Goal: Task Accomplishment & Management: Manage account settings

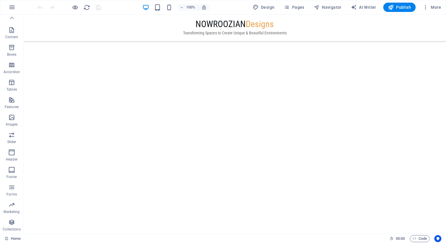
scroll to position [827, 0]
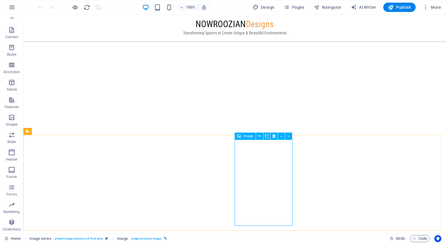
click at [249, 136] on span "Image" at bounding box center [248, 135] width 10 height 3
click at [248, 138] on span "Image" at bounding box center [248, 135] width 10 height 3
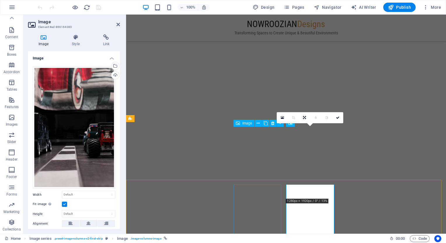
scroll to position [777, 0]
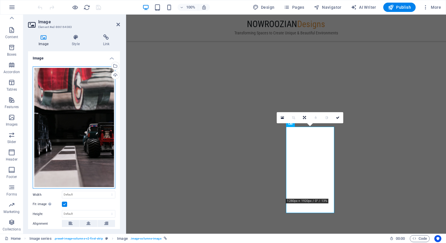
click at [72, 105] on div "Drag files here, click to choose files or select files from Files or our free s…" at bounding box center [74, 127] width 83 height 122
click at [72, 105] on body "[DOMAIN_NAME] Home Favorites Elements Columns Content Boxes Accordion Tables Fe…" at bounding box center [223, 121] width 446 height 243
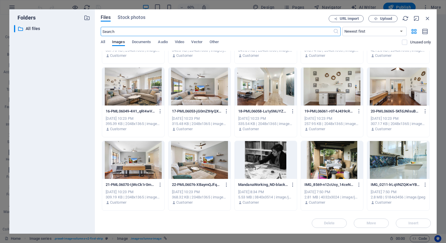
scroll to position [2683, 0]
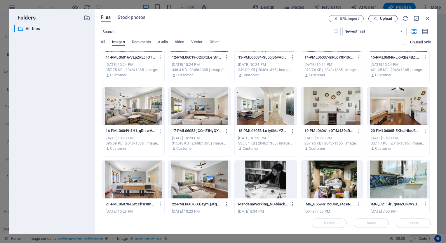
click at [382, 21] on button "Upload" at bounding box center [382, 18] width 29 height 7
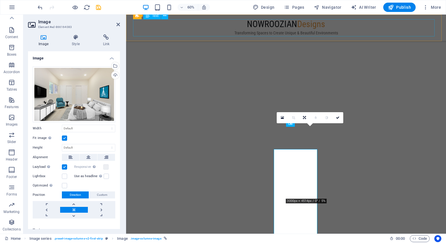
scroll to position [777, 0]
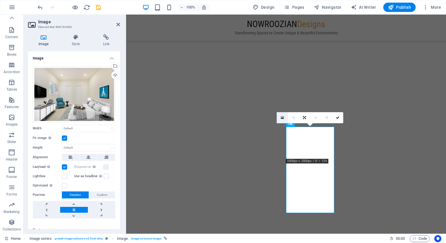
click at [281, 116] on icon at bounding box center [282, 118] width 3 height 4
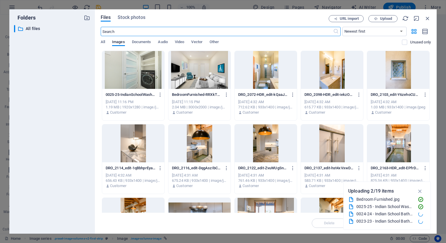
scroll to position [791, 0]
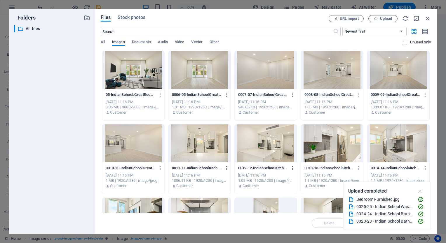
click at [420, 190] on icon "button" at bounding box center [419, 191] width 7 height 6
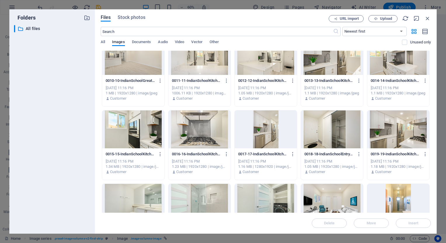
scroll to position [87, 0]
click at [265, 129] on div at bounding box center [265, 130] width 62 height 38
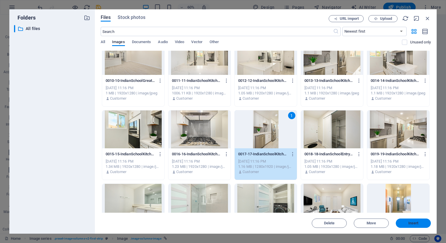
click at [410, 225] on span "Insert" at bounding box center [413, 223] width 10 height 3
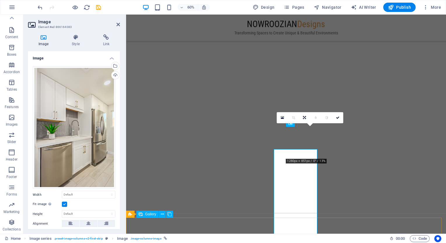
scroll to position [777, 0]
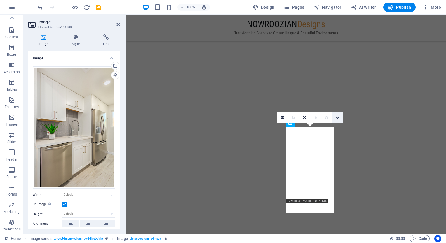
click at [336, 120] on link at bounding box center [337, 117] width 11 height 11
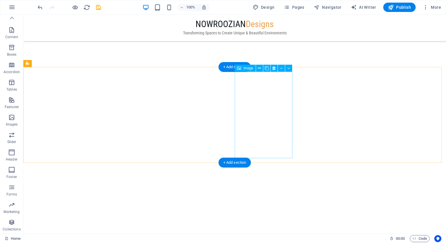
scroll to position [886, 0]
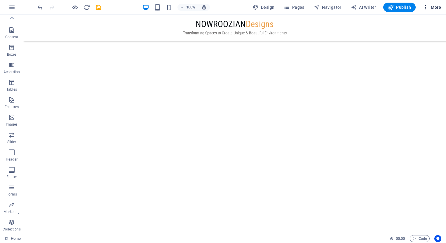
click at [437, 6] on span "More" at bounding box center [431, 7] width 18 height 6
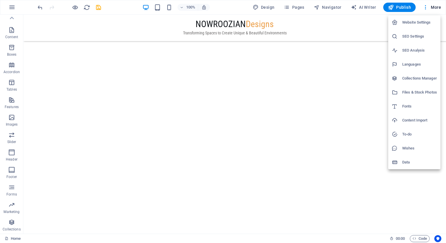
click at [421, 92] on h6 "Files & Stock Photos" at bounding box center [419, 92] width 35 height 7
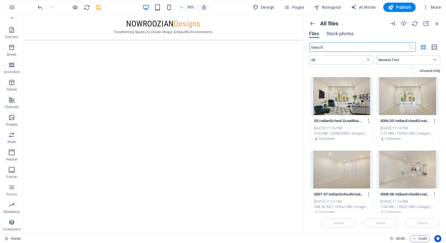
scroll to position [849, 0]
click at [314, 22] on icon "button" at bounding box center [312, 23] width 6 height 6
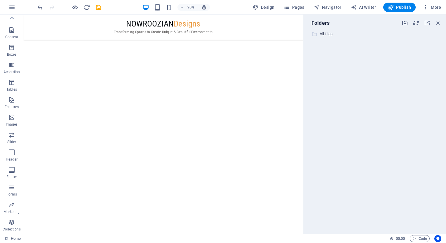
click at [328, 34] on p "All files" at bounding box center [374, 34] width 111 height 7
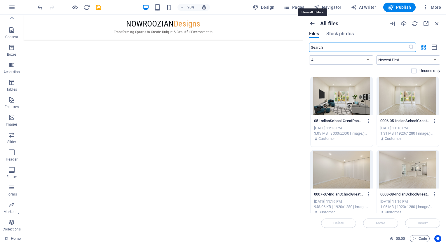
click at [310, 23] on icon "button" at bounding box center [312, 23] width 6 height 6
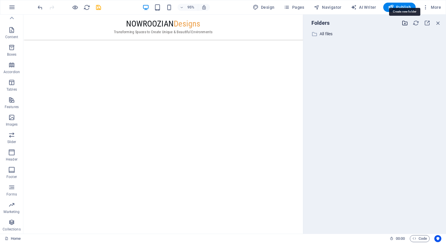
click at [404, 24] on icon "button" at bounding box center [404, 23] width 6 height 6
type input "Beierling"
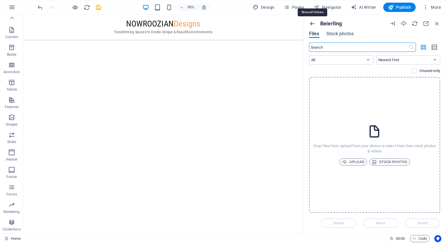
click at [311, 24] on icon "button" at bounding box center [312, 23] width 6 height 6
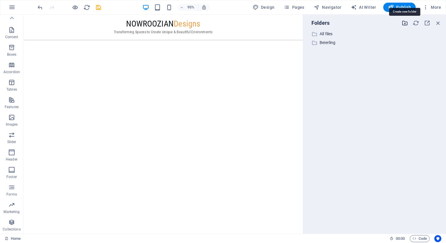
click at [402, 23] on icon "button" at bounding box center [404, 23] width 6 height 6
type input "10th CT"
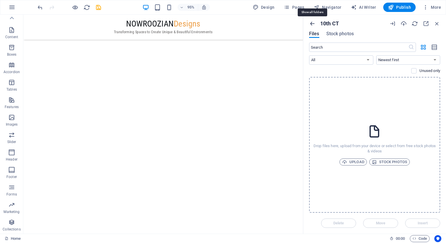
click at [313, 23] on icon "button" at bounding box center [312, 23] width 6 height 6
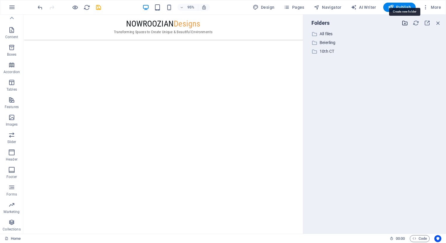
click at [405, 23] on icon "button" at bounding box center [404, 23] width 6 height 6
type input "[PERSON_NAME] MB"
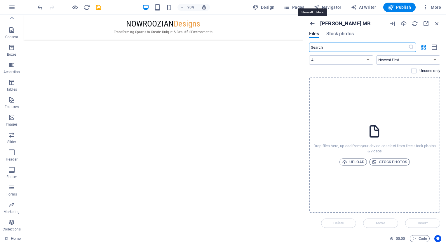
click at [312, 21] on icon "button" at bounding box center [312, 23] width 6 height 6
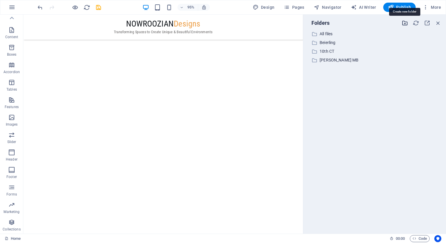
click at [406, 24] on icon "button" at bounding box center [404, 23] width 6 height 6
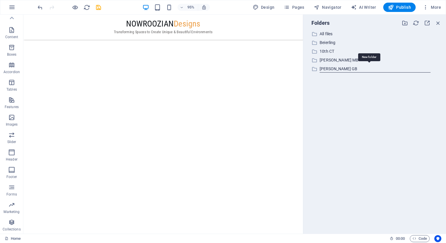
type input "[PERSON_NAME] GB"
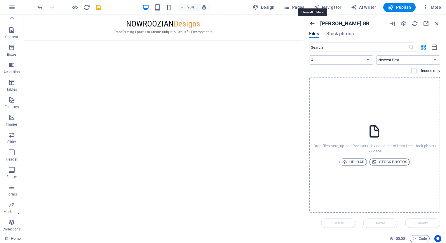
click at [312, 21] on icon "button" at bounding box center [312, 23] width 6 height 6
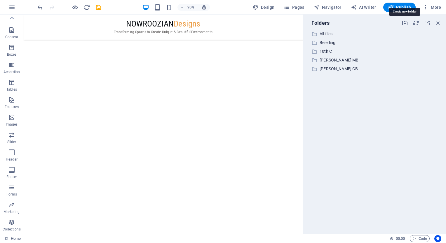
click at [402, 24] on icon "button" at bounding box center [404, 23] width 6 height 6
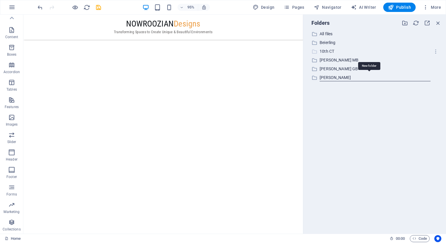
type input "[PERSON_NAME]"
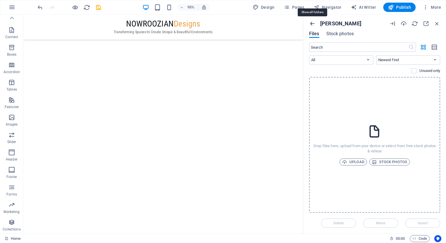
click at [311, 21] on icon "button" at bounding box center [312, 23] width 6 height 6
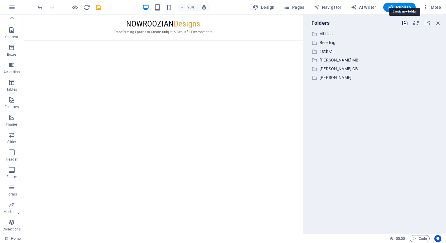
click at [405, 22] on icon "button" at bounding box center [404, 23] width 6 height 6
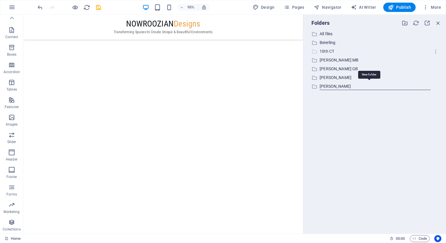
type input "[PERSON_NAME]"
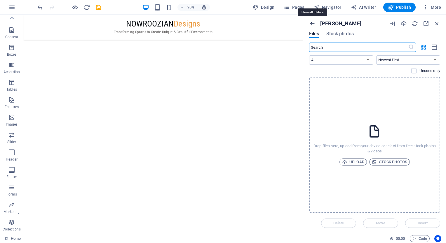
click at [311, 22] on icon "button" at bounding box center [312, 23] width 6 height 6
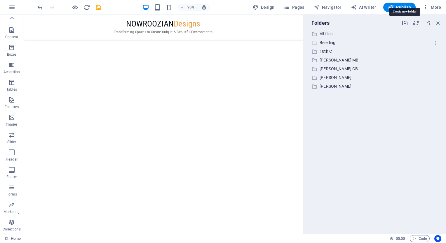
drag, startPoint x: 406, startPoint y: 24, endPoint x: 358, endPoint y: 40, distance: 51.1
click at [406, 24] on icon "button" at bounding box center [404, 23] width 6 height 6
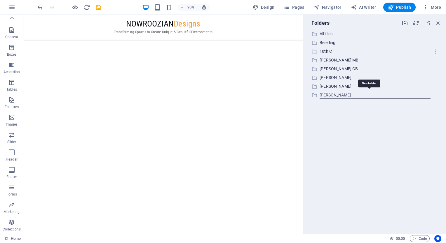
type input "[PERSON_NAME]"
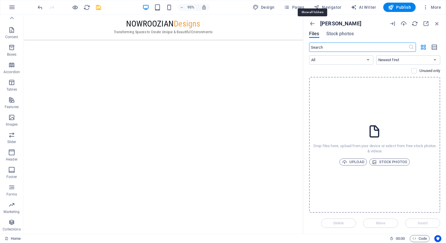
drag, startPoint x: 313, startPoint y: 24, endPoint x: 329, endPoint y: 26, distance: 15.9
click at [315, 24] on div "[PERSON_NAME]" at bounding box center [347, 23] width 76 height 6
click at [313, 22] on icon "button" at bounding box center [312, 23] width 6 height 6
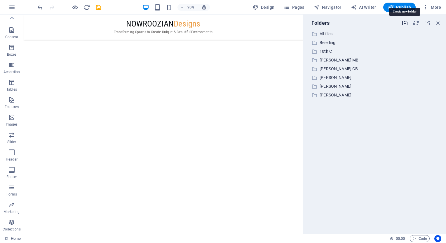
click at [406, 23] on icon "button" at bounding box center [404, 23] width 6 height 6
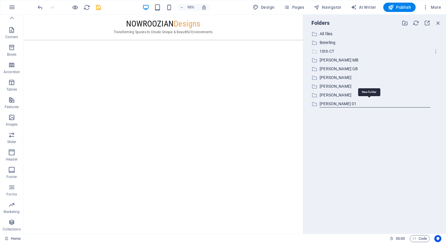
type input "[PERSON_NAME] 01"
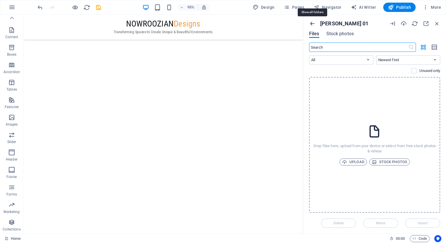
click at [312, 22] on icon "button" at bounding box center [312, 23] width 6 height 6
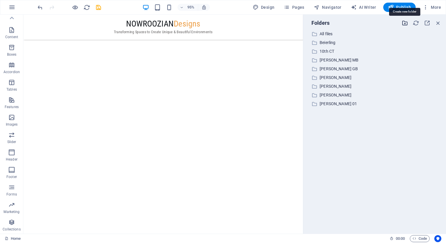
click at [405, 24] on icon "button" at bounding box center [404, 23] width 6 height 6
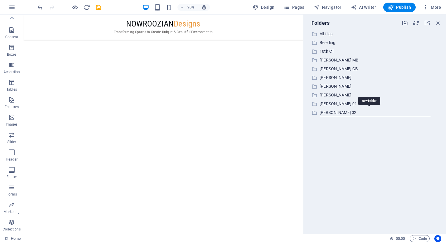
type input "[PERSON_NAME] 02"
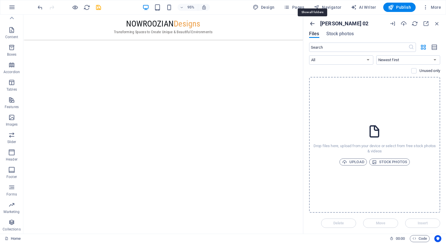
click at [312, 24] on icon "button" at bounding box center [312, 23] width 6 height 6
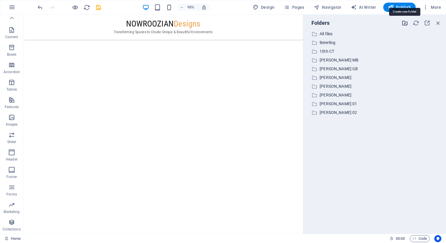
click at [403, 23] on icon "button" at bounding box center [404, 23] width 6 height 6
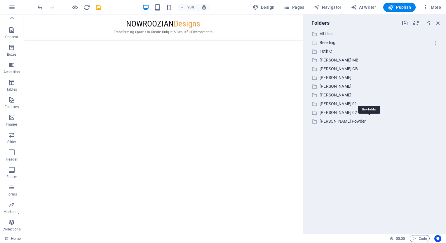
type input "[PERSON_NAME] Powder"
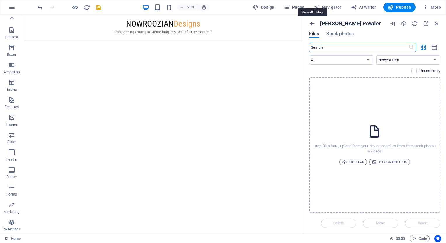
click at [312, 24] on icon "button" at bounding box center [312, 23] width 6 height 6
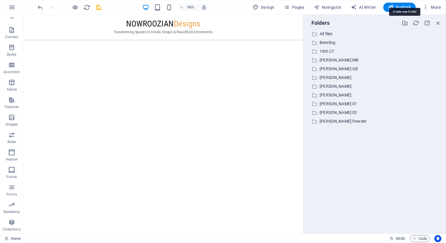
click at [405, 24] on icon "button" at bounding box center [404, 23] width 6 height 6
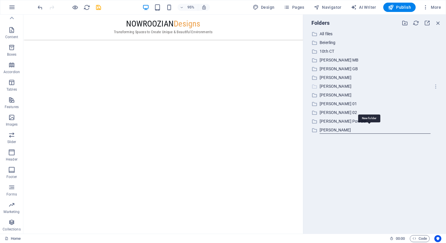
type input "[PERSON_NAME]"
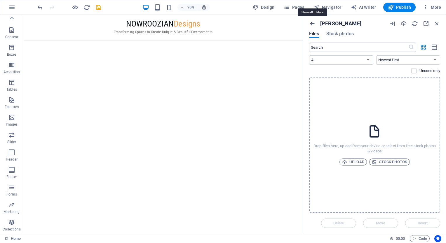
click at [313, 24] on icon "button" at bounding box center [312, 23] width 6 height 6
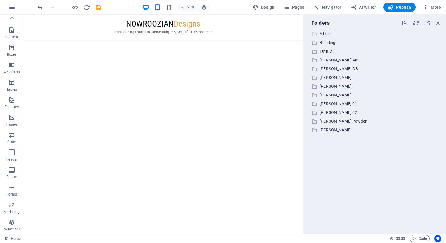
click at [323, 33] on p "All files" at bounding box center [374, 34] width 111 height 7
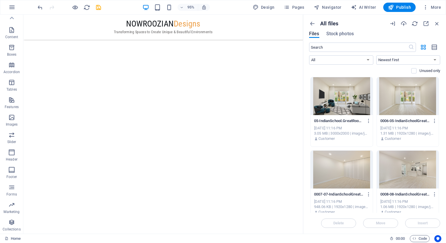
click at [358, 95] on div at bounding box center [341, 96] width 62 height 38
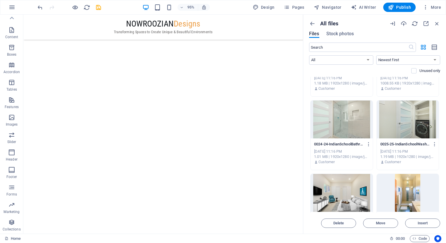
scroll to position [583, 0]
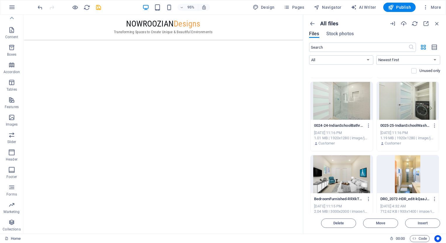
click at [353, 174] on div at bounding box center [341, 174] width 62 height 38
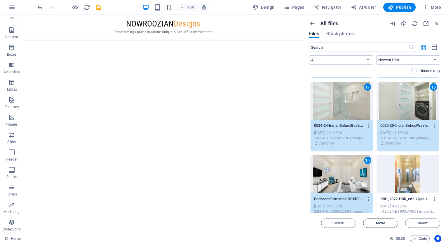
click at [379, 225] on span "Move" at bounding box center [380, 223] width 9 height 3
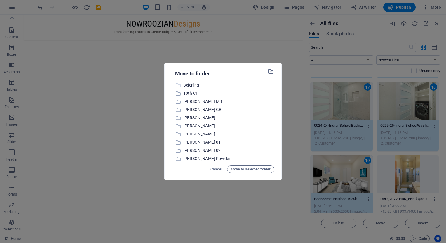
click at [181, 86] on icon at bounding box center [178, 86] width 6 height 6
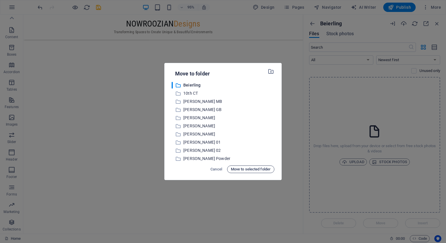
click at [245, 169] on span "Move to selected folder" at bounding box center [251, 169] width 40 height 7
click at [261, 170] on span "Move to selected folder" at bounding box center [251, 169] width 40 height 7
click at [176, 86] on icon at bounding box center [178, 86] width 6 height 6
click at [185, 85] on p "Beierling" at bounding box center [228, 85] width 91 height 7
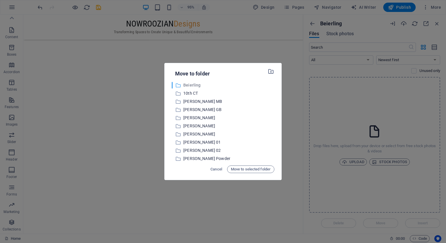
click at [179, 85] on icon at bounding box center [178, 86] width 6 height 6
click at [249, 169] on span "Move to selected folder" at bounding box center [251, 169] width 40 height 7
click at [192, 85] on p "Beierling" at bounding box center [228, 85] width 91 height 7
click at [243, 169] on span "Move to selected folder" at bounding box center [251, 169] width 40 height 7
click at [177, 85] on icon at bounding box center [178, 86] width 6 height 6
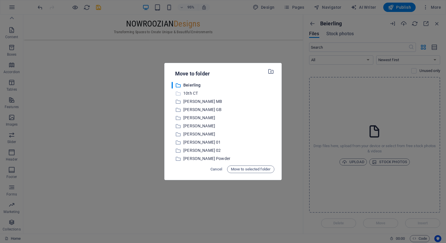
click at [183, 95] on div "​ 10th CT 10th CT" at bounding box center [222, 93] width 103 height 7
click at [178, 87] on icon at bounding box center [178, 86] width 6 height 6
click at [242, 172] on span "Move to selected folder" at bounding box center [251, 169] width 40 height 7
click at [212, 169] on span "Cancel" at bounding box center [216, 169] width 12 height 7
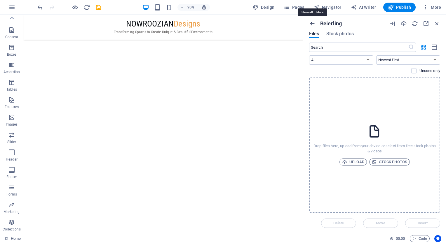
click at [311, 23] on icon "button" at bounding box center [312, 23] width 6 height 6
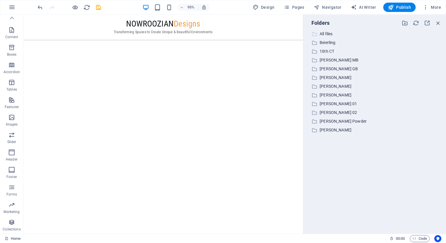
click at [325, 33] on p "All files" at bounding box center [374, 34] width 111 height 7
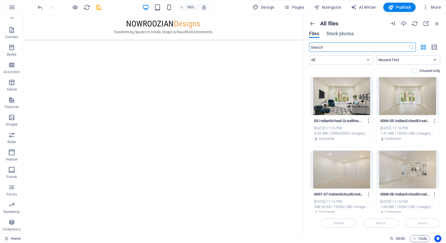
click at [342, 83] on div at bounding box center [341, 96] width 62 height 38
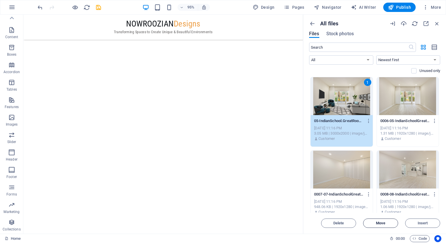
click at [384, 225] on span "Move" at bounding box center [380, 223] width 9 height 3
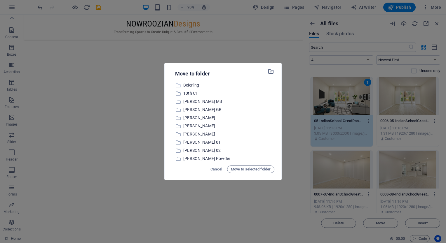
click at [185, 84] on p "Beierling" at bounding box center [228, 85] width 91 height 7
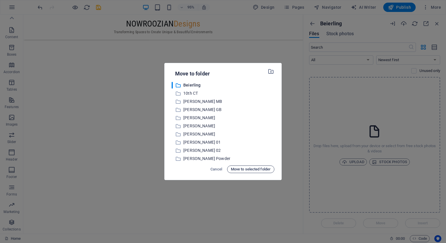
click at [246, 170] on span "Move to selected folder" at bounding box center [251, 169] width 40 height 7
click at [233, 170] on span "Move to selected folder" at bounding box center [251, 169] width 40 height 7
drag, startPoint x: 181, startPoint y: 87, endPoint x: 183, endPoint y: 85, distance: 3.4
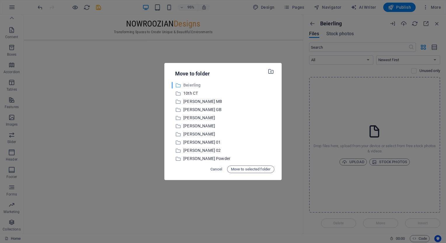
click at [183, 85] on div "​ Beierling Beierling" at bounding box center [222, 85] width 103 height 7
drag, startPoint x: 183, startPoint y: 85, endPoint x: 177, endPoint y: 85, distance: 5.8
click at [177, 85] on icon at bounding box center [178, 86] width 6 height 6
click at [217, 169] on span "Cancel" at bounding box center [216, 169] width 12 height 7
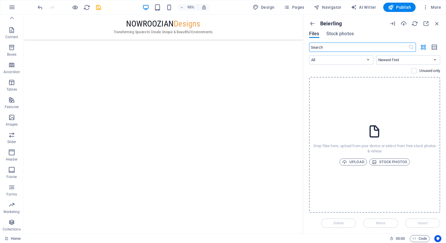
click at [323, 48] on input "text" at bounding box center [358, 47] width 99 height 9
click at [363, 62] on select "All Images Documents Audio Video Vector Other" at bounding box center [341, 59] width 64 height 9
click at [381, 61] on select "Newest first Oldest first Name (A-Z) Name (Z-A) Size (0-9) Size (9-0) Resolutio…" at bounding box center [408, 59] width 64 height 9
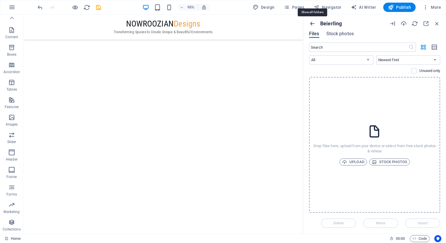
click at [314, 25] on icon "button" at bounding box center [312, 23] width 6 height 6
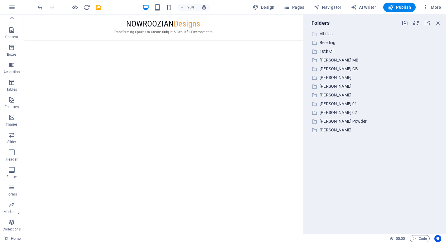
click at [326, 33] on p "All files" at bounding box center [374, 34] width 111 height 7
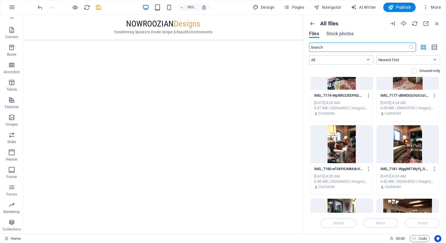
scroll to position [1663, 0]
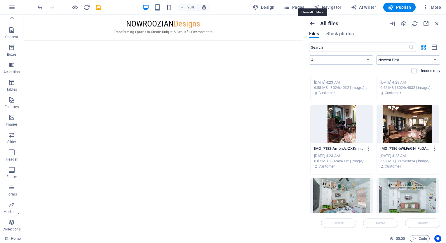
click at [311, 24] on icon "button" at bounding box center [312, 23] width 6 height 6
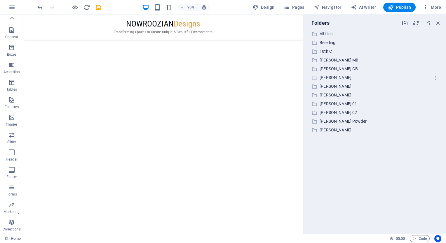
click at [332, 77] on p "[PERSON_NAME]" at bounding box center [374, 77] width 111 height 7
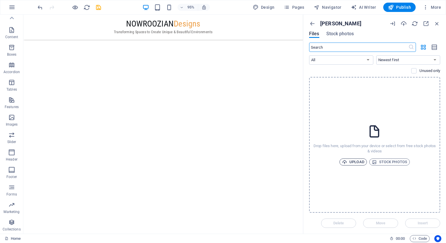
click at [359, 161] on span "Upload" at bounding box center [353, 162] width 22 height 7
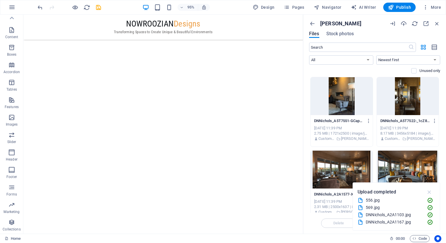
click at [428, 192] on icon "button" at bounding box center [429, 192] width 7 height 6
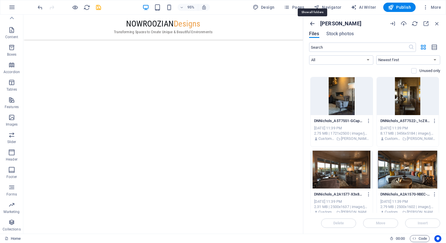
click at [314, 24] on icon "button" at bounding box center [312, 23] width 6 height 6
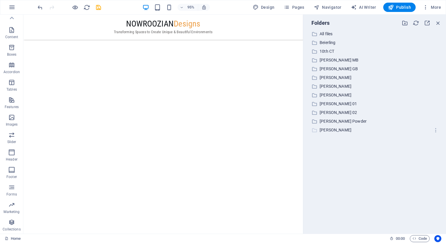
click at [326, 131] on p "[PERSON_NAME]" at bounding box center [374, 130] width 111 height 7
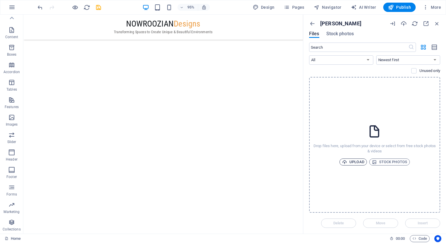
click at [355, 164] on span "Upload" at bounding box center [353, 162] width 22 height 7
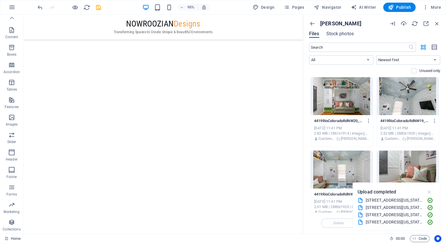
click at [429, 192] on icon "button" at bounding box center [429, 192] width 7 height 6
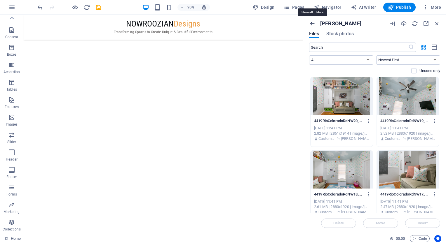
click at [311, 23] on icon "button" at bounding box center [312, 23] width 6 height 6
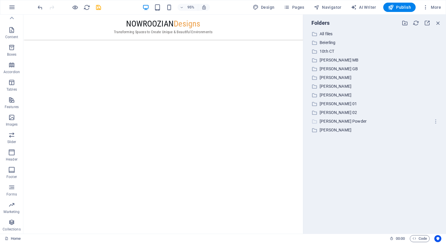
click at [342, 121] on p "[PERSON_NAME] Powder" at bounding box center [374, 121] width 111 height 7
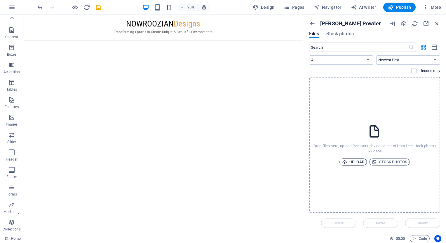
click at [352, 163] on span "Upload" at bounding box center [353, 162] width 22 height 7
click at [311, 32] on span "Files" at bounding box center [314, 33] width 10 height 7
click at [311, 22] on icon "button" at bounding box center [312, 23] width 6 height 6
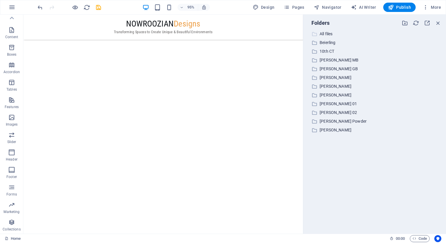
click at [322, 32] on p "All files" at bounding box center [374, 34] width 111 height 7
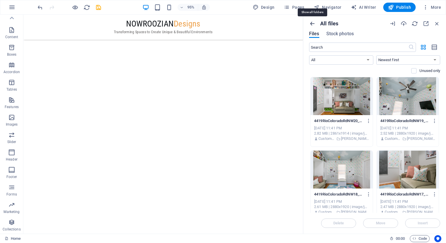
click at [312, 24] on icon "button" at bounding box center [312, 23] width 6 height 6
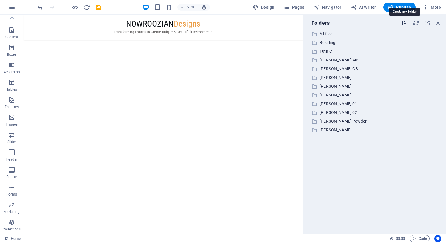
click at [406, 25] on icon "button" at bounding box center [404, 23] width 6 height 6
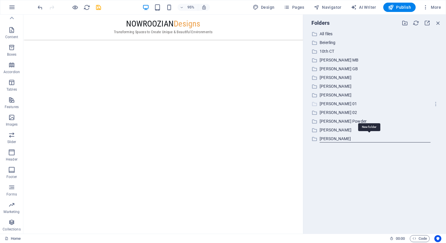
type input "[PERSON_NAME]"
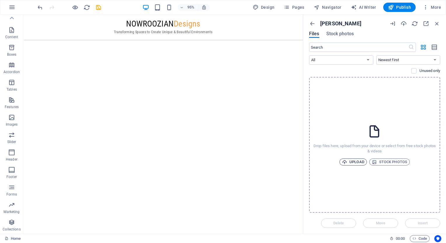
click at [358, 162] on span "Upload" at bounding box center [353, 162] width 22 height 7
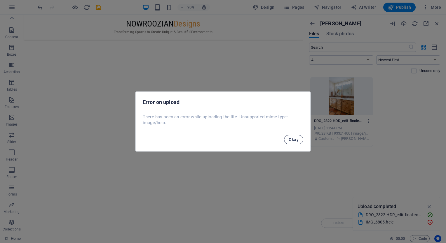
click at [293, 139] on span "Okay" at bounding box center [293, 139] width 10 height 5
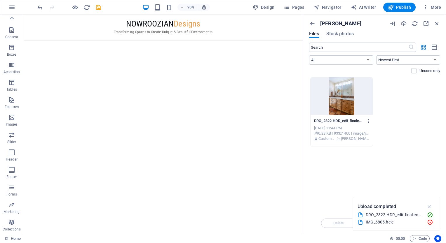
click at [427, 207] on icon "button" at bounding box center [429, 207] width 7 height 6
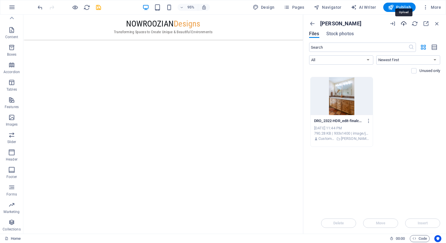
click at [403, 26] on icon "button" at bounding box center [403, 23] width 6 height 6
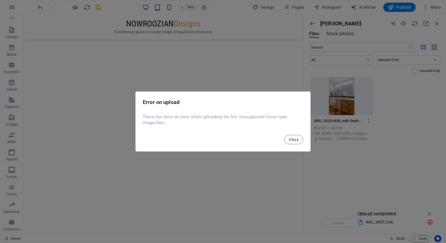
click at [290, 140] on span "Okay" at bounding box center [293, 139] width 10 height 5
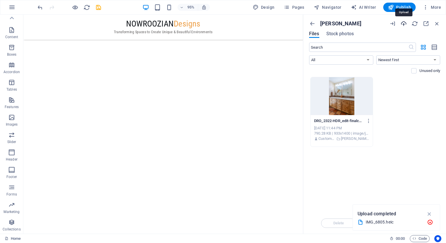
click at [404, 24] on icon "button" at bounding box center [403, 23] width 6 height 6
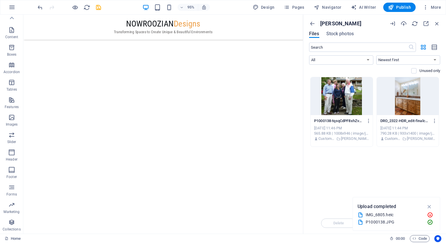
click at [353, 86] on div at bounding box center [341, 96] width 62 height 38
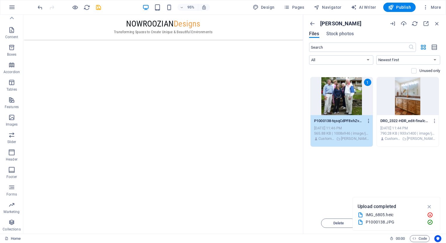
click at [367, 120] on icon "button" at bounding box center [369, 120] width 6 height 5
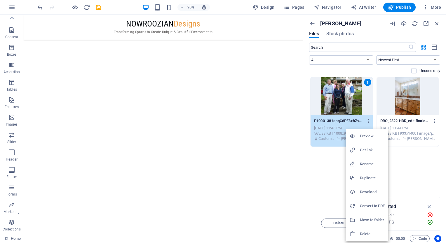
click at [372, 233] on h6 "Delete" at bounding box center [372, 234] width 25 height 7
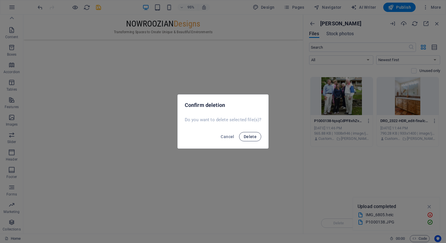
click at [245, 133] on button "Delete" at bounding box center [250, 136] width 22 height 9
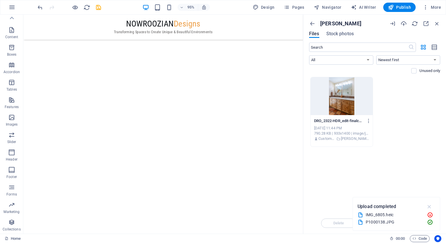
click at [430, 208] on icon "button" at bounding box center [429, 207] width 7 height 6
click at [401, 23] on icon "button" at bounding box center [403, 23] width 6 height 6
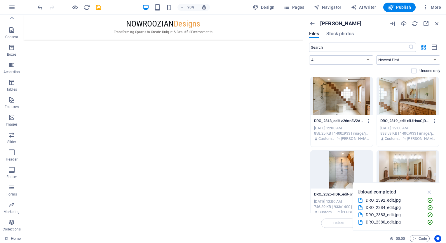
click at [431, 192] on icon "button" at bounding box center [429, 192] width 7 height 6
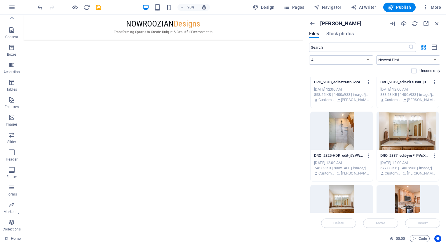
scroll to position [0, 0]
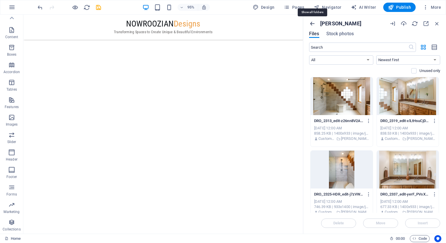
click at [310, 22] on icon "button" at bounding box center [312, 23] width 6 height 6
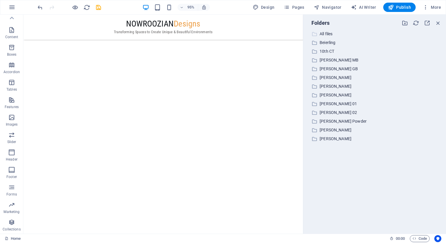
click at [326, 32] on p "All files" at bounding box center [374, 34] width 111 height 7
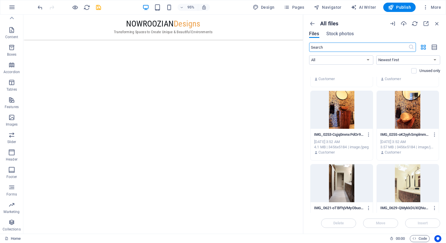
scroll to position [6131, 0]
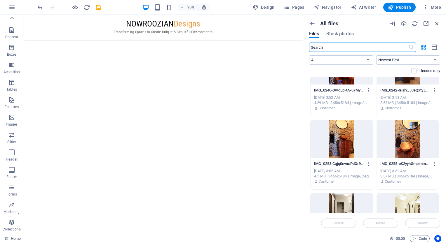
click at [406, 159] on div "IMG_0255-oK2yyhSmplmmV_ZSMkSb3A.jpg IMG_0255-oK2yyhSmplmmV_ZSMkSb3A.jpg [DATE] …" at bounding box center [408, 173] width 62 height 30
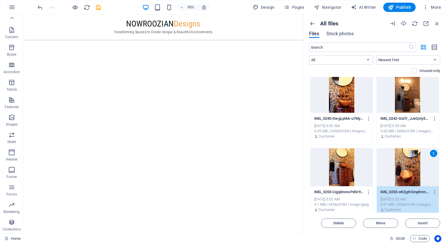
scroll to position [6072, 0]
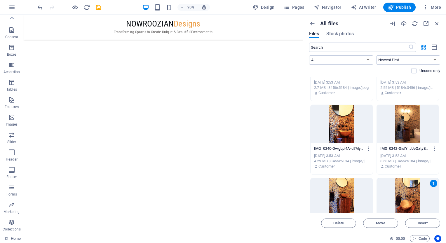
click at [343, 120] on div at bounding box center [341, 124] width 62 height 38
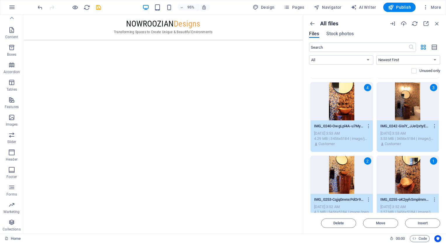
scroll to position [6102, 0]
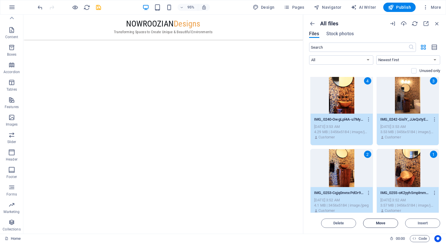
click at [388, 225] on span "Move" at bounding box center [380, 223] width 30 height 3
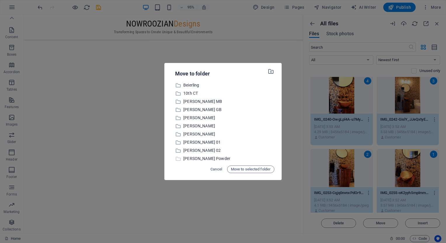
click at [177, 159] on icon at bounding box center [178, 159] width 6 height 6
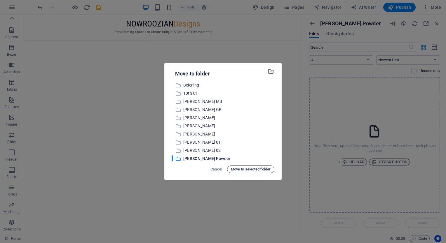
click at [248, 169] on span "Move to selected folder" at bounding box center [251, 169] width 40 height 7
click at [271, 71] on icon "button" at bounding box center [270, 71] width 7 height 6
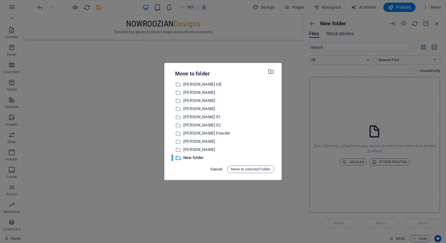
click at [216, 170] on span "Cancel" at bounding box center [216, 169] width 12 height 7
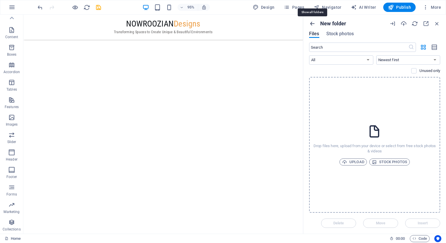
click at [310, 22] on icon "button" at bounding box center [312, 23] width 6 height 6
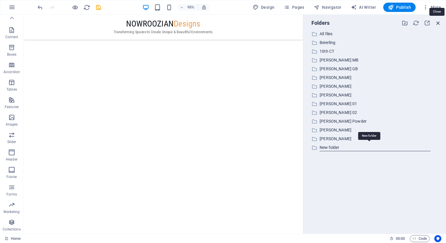
click at [437, 22] on icon "button" at bounding box center [438, 23] width 6 height 6
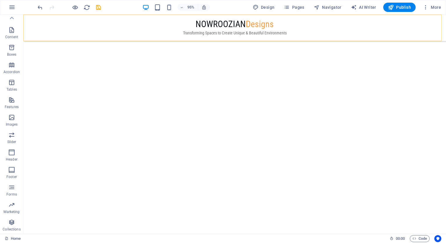
scroll to position [886, 0]
click at [58, 168] on icon at bounding box center [59, 169] width 3 height 6
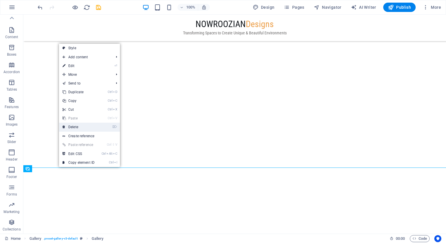
click at [83, 128] on link "⌦ Delete" at bounding box center [78, 127] width 39 height 9
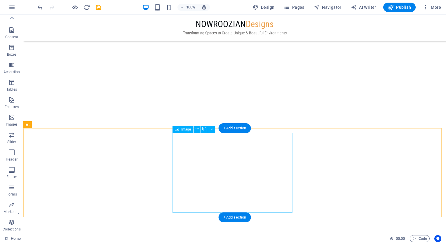
scroll to position [733, 0]
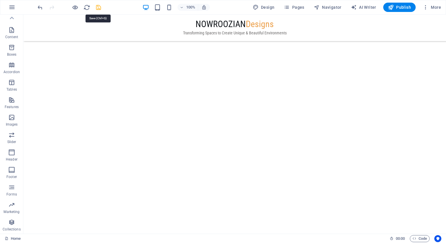
click at [99, 8] on icon "save" at bounding box center [98, 7] width 7 height 7
click at [303, 6] on span "Pages" at bounding box center [293, 7] width 20 height 6
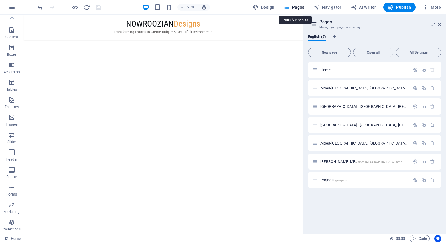
scroll to position [696, 0]
click at [350, 88] on span "Aldea-[GEOGRAPHIC_DATA], [GEOGRAPHIC_DATA] (B-C) /aldea-[GEOGRAPHIC_DATA]-nm-b-c" at bounding box center [392, 88] width 145 height 4
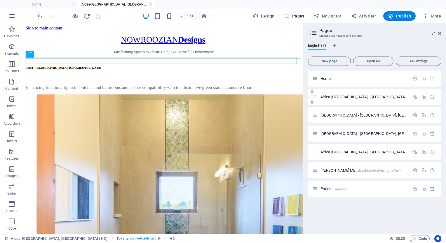
scroll to position [0, 0]
click at [104, 88] on div "Enhancing functionality in the kitchen and bathrooms and ensure compatibility w…" at bounding box center [170, 90] width 289 height 5
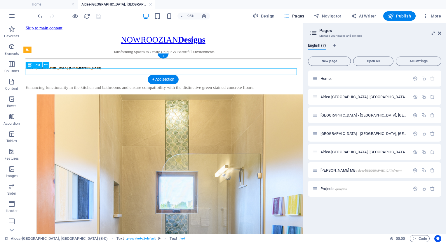
click at [110, 88] on div "Enhancing functionality in the kitchen and bathrooms and ensure compatibility w…" at bounding box center [170, 90] width 289 height 5
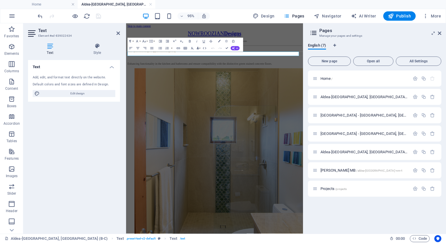
click at [106, 73] on div "Add, edit, and format text directly on the website. Default colors and font siz…" at bounding box center [74, 86] width 92 height 31
click at [199, 88] on span "Enhancing functionality in the kitchen and bathrooms and ensure compatibility w…" at bounding box center [248, 90] width 241 height 5
click at [233, 48] on icon "button" at bounding box center [233, 48] width 3 height 3
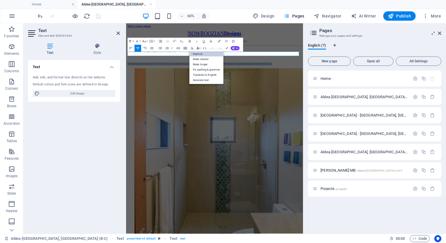
click at [202, 53] on link "Improve" at bounding box center [206, 53] width 34 height 5
click at [234, 50] on icon "button" at bounding box center [233, 48] width 3 height 3
click at [205, 66] on link "Make longer" at bounding box center [206, 64] width 34 height 5
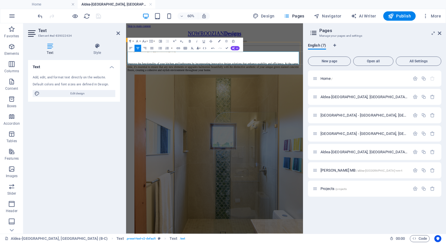
click at [338, 68] on div "Aldea - [GEOGRAPHIC_DATA], [GEOGRAPHIC_DATA] Improve the functionality of your …" at bounding box center [273, 86] width 290 height 36
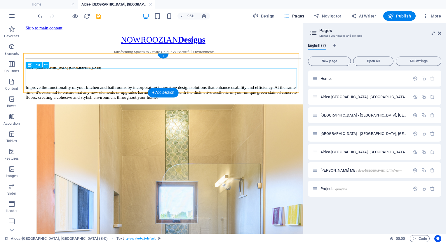
click at [107, 88] on div "Improve the functionality of your kitchen and bathrooms by incorporating innova…" at bounding box center [170, 96] width 289 height 16
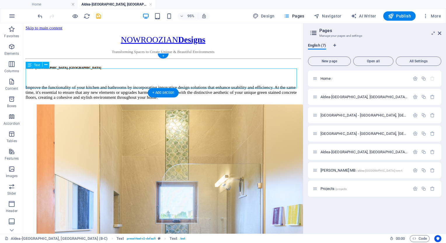
click at [108, 88] on div "Improve the functionality of your kitchen and bathrooms by incorporating innova…" at bounding box center [170, 96] width 289 height 16
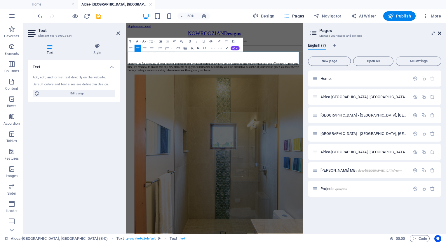
click at [438, 33] on icon at bounding box center [438, 33] width 3 height 5
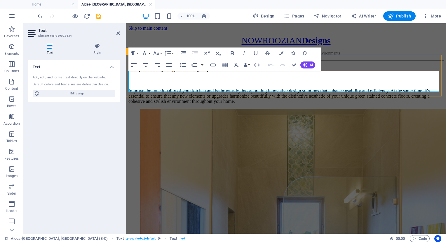
click at [148, 88] on p "Improve the functionality of your kitchen and bathrooms by incorporating innova…" at bounding box center [285, 96] width 315 height 16
click at [151, 88] on p "Improve the functionality of your kitchen and bathrooms by incorporating innova…" at bounding box center [285, 96] width 315 height 16
click at [194, 88] on p "Improving the functionality of your kitchen and bathrooms by incorporating inno…" at bounding box center [285, 96] width 315 height 16
click at [435, 88] on p "Improving the functionality of this Aldea kitchen and bathrooms by incorporatin…" at bounding box center [285, 96] width 315 height 16
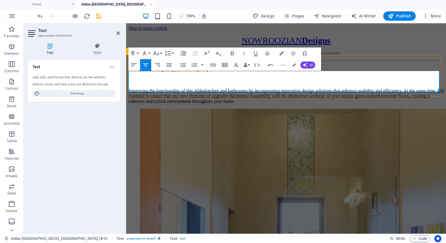
click at [435, 88] on p "Improving the functionality of this Aldea kitchen and bathrooms by incorporatin…" at bounding box center [285, 96] width 315 height 16
click at [344, 88] on p "Improving the functionality of this Aldea kitchen and bathrooms by incorporatin…" at bounding box center [285, 96] width 315 height 16
click at [320, 89] on p "Improving the functionality of this Aldea kitchen and bathrooms by incorporatin…" at bounding box center [285, 96] width 315 height 16
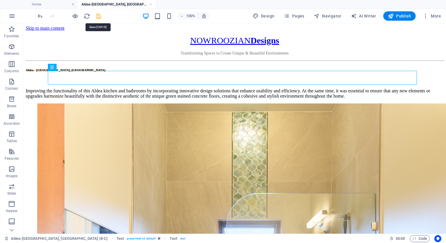
click at [97, 16] on icon "save" at bounding box center [98, 16] width 7 height 7
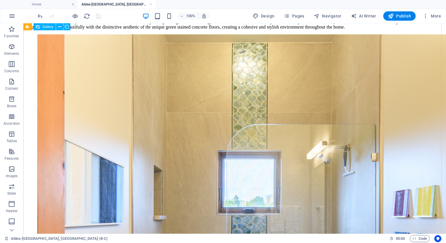
scroll to position [3, 0]
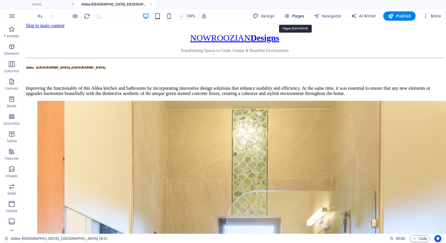
click at [296, 17] on span "Pages" at bounding box center [293, 16] width 20 height 6
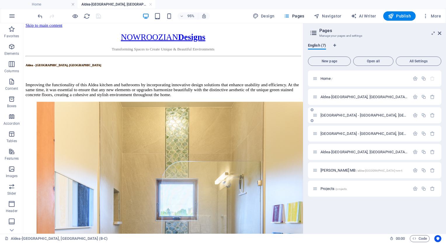
click at [329, 115] on span "[GEOGRAPHIC_DATA] - [GEOGRAPHIC_DATA], [GEOGRAPHIC_DATA] /pinnacle-peak-[GEOGRA…" at bounding box center [404, 115] width 169 height 4
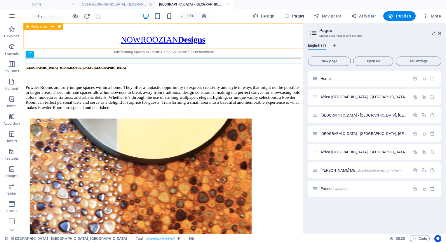
scroll to position [0, 0]
click at [336, 134] on span "[GEOGRAPHIC_DATA] - [GEOGRAPHIC_DATA], [GEOGRAPHIC_DATA] 1 /academy-hills-park-…" at bounding box center [398, 134] width 157 height 4
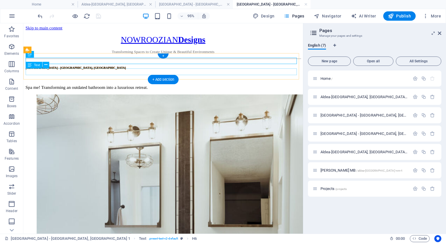
click at [129, 88] on div "Spa me! Transforming an outdated bathroom into a luxurious retreat." at bounding box center [170, 90] width 289 height 5
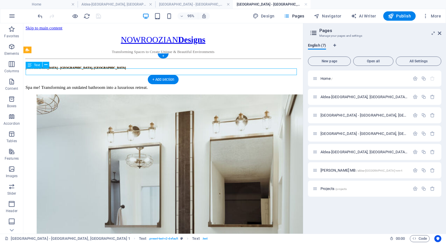
click at [129, 88] on div "Spa me! Transforming an outdated bathroom into a luxurious retreat." at bounding box center [170, 90] width 289 height 5
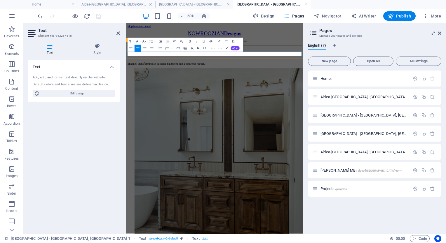
click at [265, 88] on p "Spa me! Transforming an outdated bathroom into a luxurious retreat." at bounding box center [273, 90] width 290 height 5
click at [234, 46] on button "AI" at bounding box center [234, 48] width 9 height 4
drag, startPoint x: 207, startPoint y: 63, endPoint x: 134, endPoint y: 66, distance: 72.4
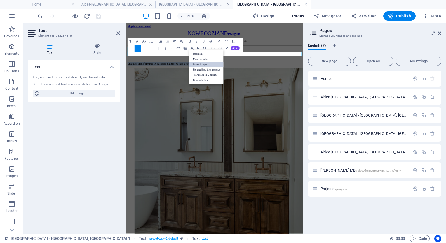
click at [207, 63] on link "Make longer" at bounding box center [206, 64] width 34 height 5
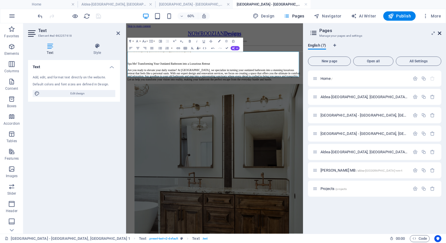
click at [439, 34] on icon at bounding box center [438, 33] width 3 height 5
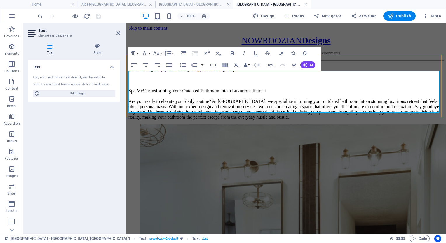
click at [233, 89] on p "Spa Me! Transforming Your Outdated Bathroom into a Luxurious Retreat Are you re…" at bounding box center [285, 103] width 315 height 31
click at [259, 90] on p "Spa Me! Transforming Your Outdated Bathroom into a Luxurious Retreat Are you re…" at bounding box center [285, 103] width 315 height 31
click at [289, 89] on p "Spa Me! Transforming Your Outdated Bathroom into a Luxurious Retreat Are you re…" at bounding box center [285, 103] width 315 height 31
click at [281, 88] on p "Spa Me! Transforming Your Outdated Bathroom into a Luxurious Retreat Are you re…" at bounding box center [285, 103] width 315 height 31
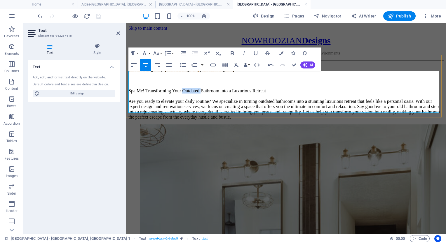
click at [281, 88] on p "Spa Me! Transforming Your Outdated Bathroom into a Luxurious Retreat Are you re…" at bounding box center [285, 103] width 315 height 31
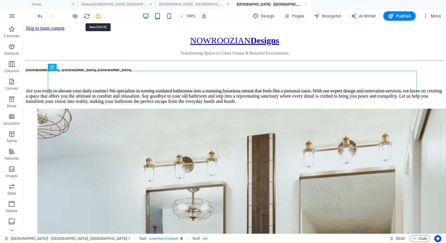
click at [97, 17] on icon "save" at bounding box center [98, 16] width 7 height 7
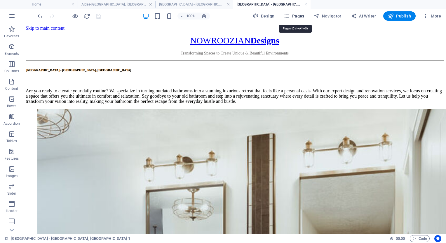
click at [298, 16] on span "Pages" at bounding box center [293, 16] width 20 height 6
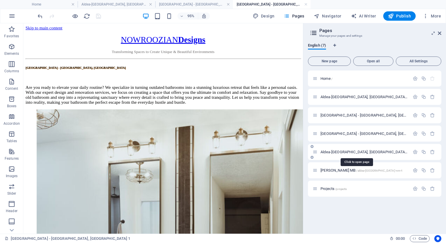
click at [343, 153] on span "Aldea-[GEOGRAPHIC_DATA], [GEOGRAPHIC_DATA] (T) /aldea-[GEOGRAPHIC_DATA]-nm-b-c-6" at bounding box center [392, 152] width 144 height 4
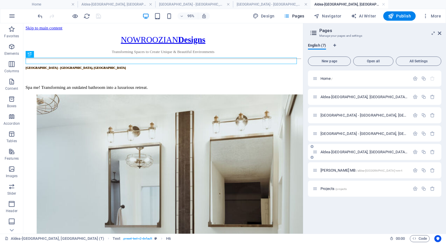
click at [340, 153] on span "Aldea-[GEOGRAPHIC_DATA], [GEOGRAPHIC_DATA] (T) /aldea-[GEOGRAPHIC_DATA]-nm-b-c-6" at bounding box center [392, 152] width 144 height 4
click at [331, 135] on span "[GEOGRAPHIC_DATA] - [GEOGRAPHIC_DATA], [GEOGRAPHIC_DATA] 1 /academy-hills-park-…" at bounding box center [398, 134] width 157 height 4
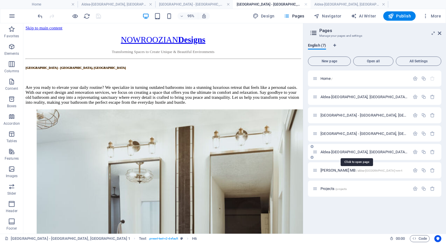
click at [335, 153] on span "Aldea-[GEOGRAPHIC_DATA], [GEOGRAPHIC_DATA] (T) /aldea-[GEOGRAPHIC_DATA]-nm-b-c-6" at bounding box center [392, 152] width 144 height 4
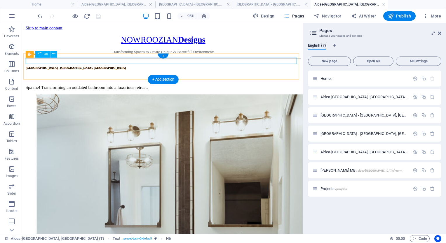
click at [165, 68] on div "[GEOGRAPHIC_DATA] - [GEOGRAPHIC_DATA], [GEOGRAPHIC_DATA]" at bounding box center [170, 69] width 289 height 3
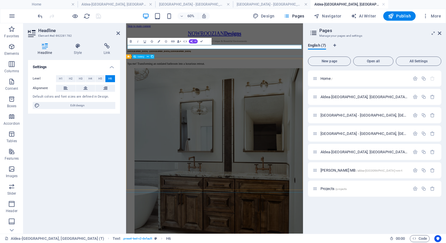
click at [179, 98] on li at bounding box center [256, 246] width 233 height 296
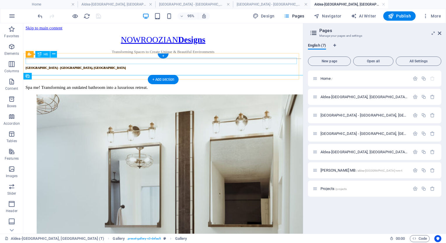
click at [188, 68] on div "[GEOGRAPHIC_DATA] - [GEOGRAPHIC_DATA], [GEOGRAPHIC_DATA]" at bounding box center [170, 69] width 289 height 3
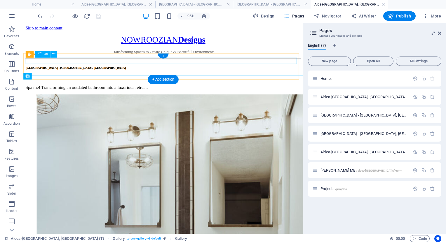
click at [196, 68] on div "[GEOGRAPHIC_DATA] - [GEOGRAPHIC_DATA], [GEOGRAPHIC_DATA]" at bounding box center [170, 69] width 289 height 3
click at [172, 88] on div "Spa me! Transforming an outdated bathroom into a luxurious retreat." at bounding box center [170, 90] width 289 height 5
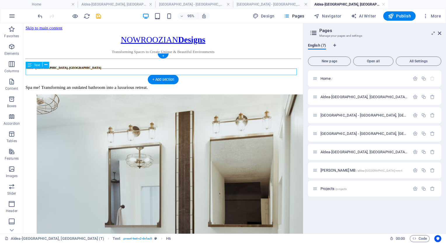
click at [172, 88] on div "Spa me! Transforming an outdated bathroom into a luxurious retreat." at bounding box center [170, 90] width 289 height 5
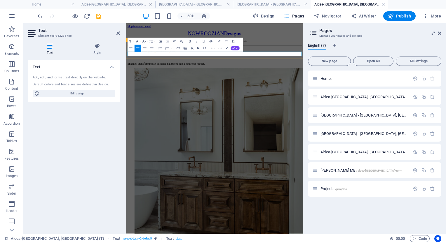
click at [231, 88] on p "Spa me! Transforming an outdated bathroom into a luxurious retreat." at bounding box center [273, 90] width 290 height 5
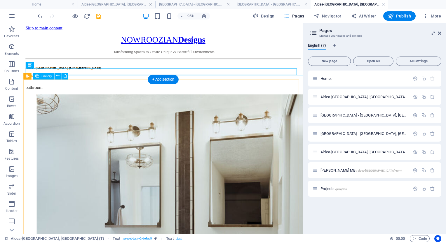
click at [55, 106] on li at bounding box center [153, 245] width 233 height 295
select select "4"
select select "px"
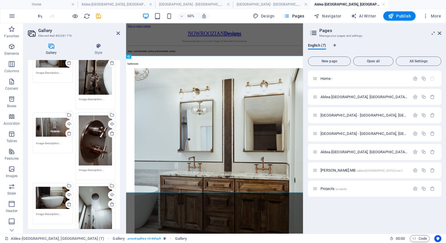
scroll to position [292, 0]
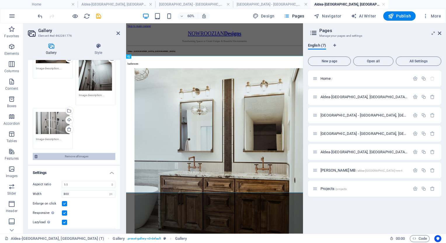
click at [75, 156] on span "Remove all images" at bounding box center [76, 156] width 74 height 7
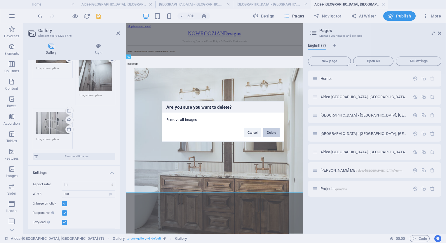
click at [269, 132] on button "Delete" at bounding box center [271, 132] width 16 height 9
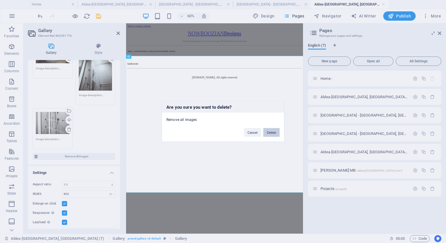
scroll to position [0, 0]
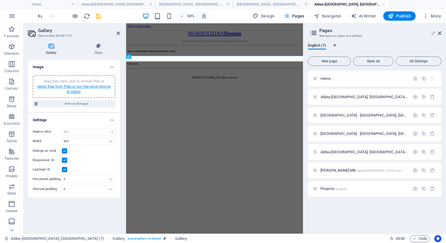
click at [74, 87] on link "select files from Files or our free stock photos & videos" at bounding box center [73, 89] width 73 height 9
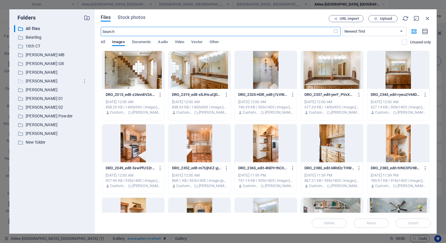
click at [30, 80] on p "[PERSON_NAME]" at bounding box center [53, 81] width 54 height 7
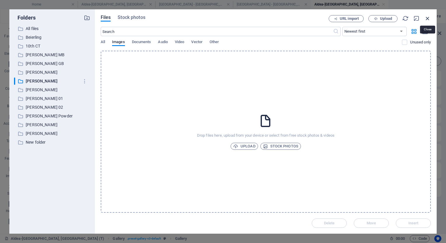
click at [428, 18] on icon "button" at bounding box center [427, 18] width 6 height 6
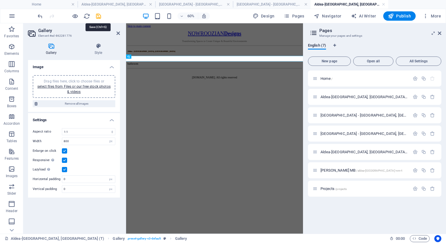
drag, startPoint x: 97, startPoint y: 14, endPoint x: 101, endPoint y: 18, distance: 6.2
click at [97, 14] on icon "save" at bounding box center [98, 16] width 7 height 7
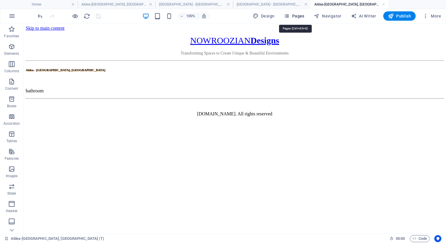
click at [292, 14] on span "Pages" at bounding box center [293, 16] width 20 height 6
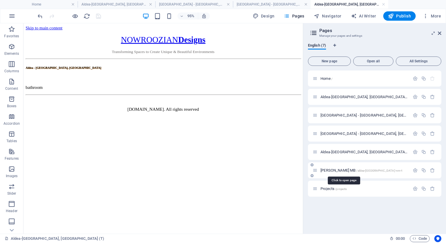
click at [334, 171] on span "[PERSON_NAME] MB /aldea-[GEOGRAPHIC_DATA]-nm-t" at bounding box center [361, 170] width 82 height 4
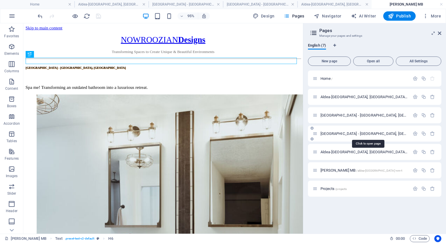
click at [345, 134] on span "[GEOGRAPHIC_DATA] - [GEOGRAPHIC_DATA], [GEOGRAPHIC_DATA] 1 /academy-hills-park-…" at bounding box center [398, 134] width 157 height 4
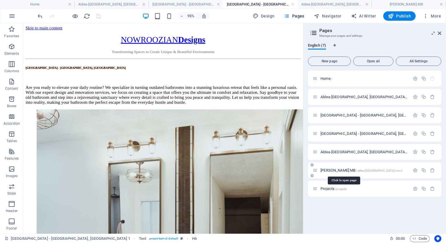
click at [335, 171] on span "[PERSON_NAME] MB /aldea-[GEOGRAPHIC_DATA]-nm-t" at bounding box center [361, 170] width 82 height 4
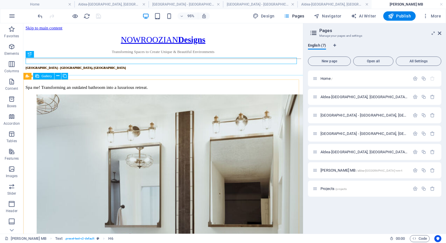
click at [42, 79] on div "Gallery" at bounding box center [43, 76] width 21 height 7
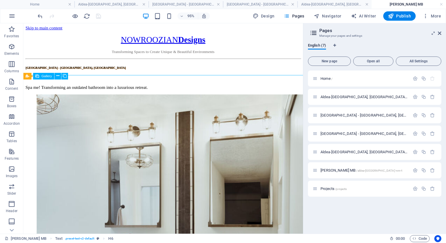
click at [42, 79] on div "Gallery" at bounding box center [43, 76] width 21 height 7
select select "4"
select select "px"
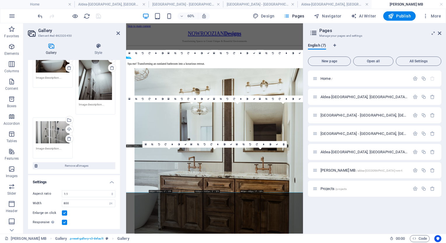
scroll to position [309, 0]
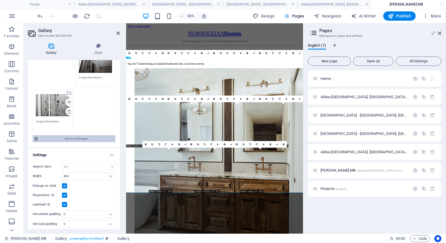
click at [66, 136] on span "Remove all images" at bounding box center [76, 138] width 74 height 7
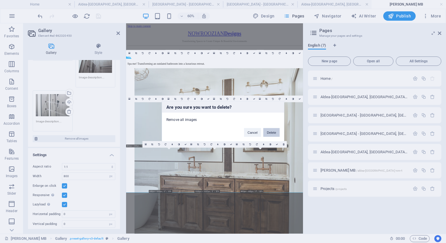
click at [269, 130] on button "Delete" at bounding box center [271, 132] width 16 height 9
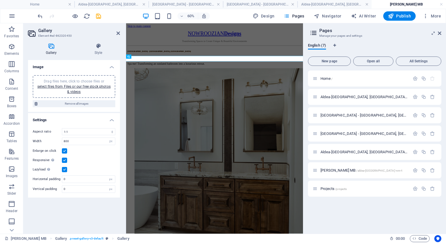
scroll to position [0, 0]
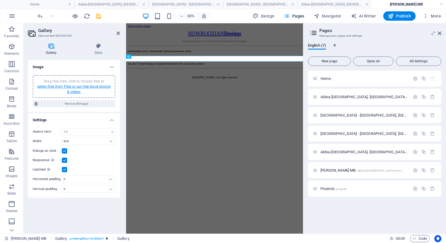
click at [62, 87] on link "select files from Files or our free stock photos & videos" at bounding box center [73, 89] width 73 height 9
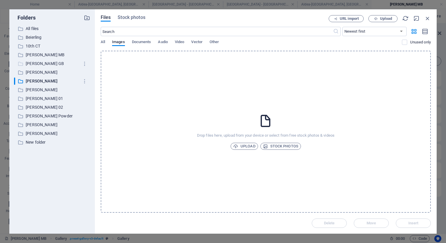
click at [35, 61] on p "[PERSON_NAME] GB" at bounding box center [53, 63] width 54 height 7
click at [34, 27] on p "All files" at bounding box center [53, 28] width 54 height 7
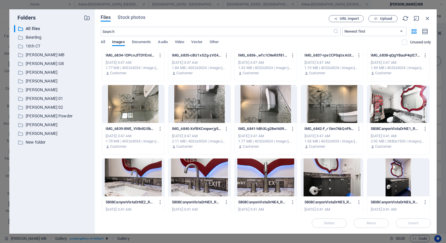
scroll to position [2829, 0]
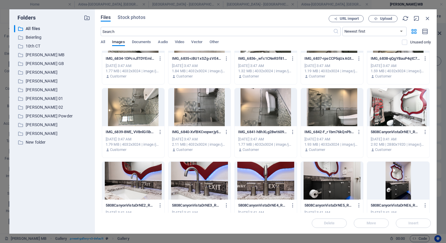
click at [384, 103] on div at bounding box center [398, 107] width 62 height 38
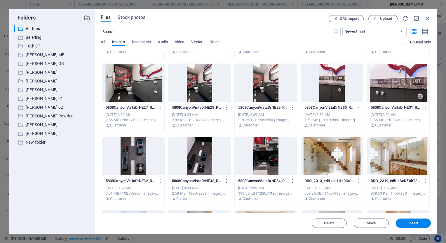
scroll to position [3296, 0]
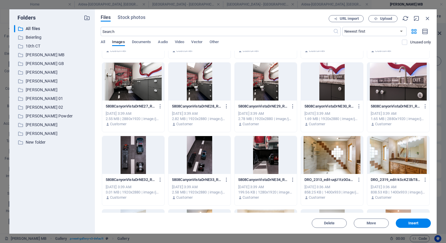
click at [268, 167] on div at bounding box center [265, 155] width 62 height 38
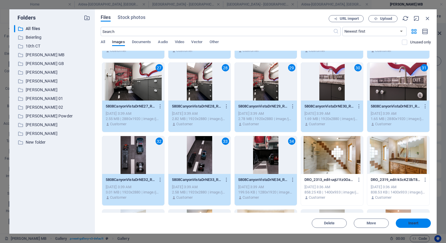
click at [416, 222] on span "Insert" at bounding box center [413, 223] width 10 height 3
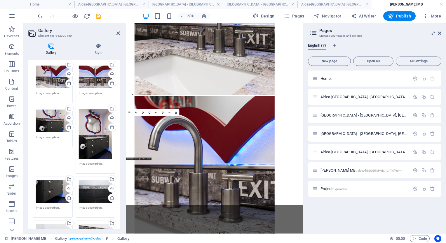
scroll to position [87, 0]
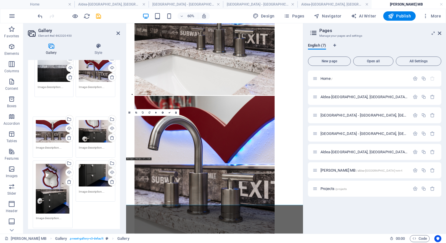
drag, startPoint x: 95, startPoint y: 181, endPoint x: 54, endPoint y: 68, distance: 120.5
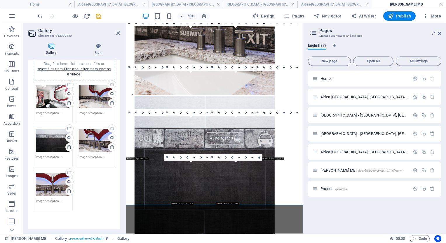
scroll to position [0, 0]
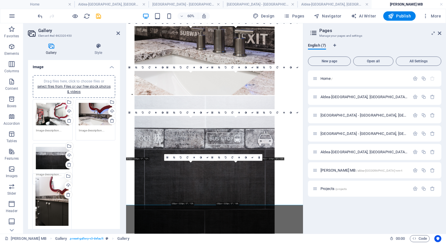
drag, startPoint x: 91, startPoint y: 186, endPoint x: 49, endPoint y: 203, distance: 44.9
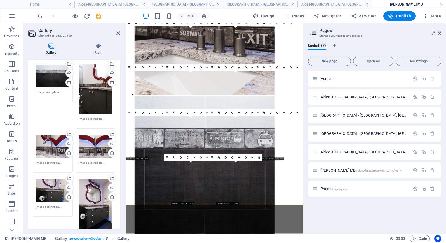
scroll to position [87, 0]
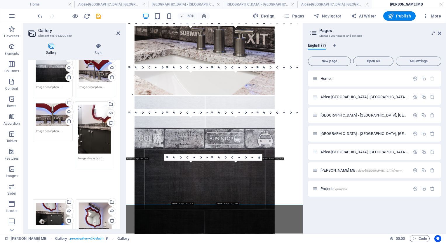
drag, startPoint x: 92, startPoint y: 81, endPoint x: 92, endPoint y: 126, distance: 45.5
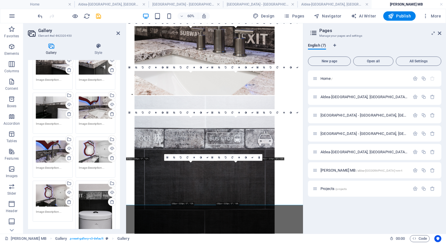
scroll to position [321, 0]
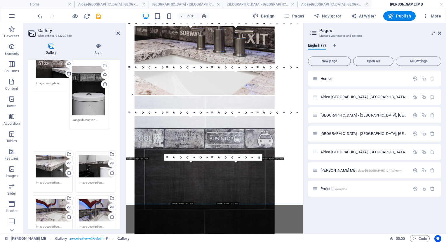
drag, startPoint x: 98, startPoint y: 199, endPoint x: 92, endPoint y: 80, distance: 119.4
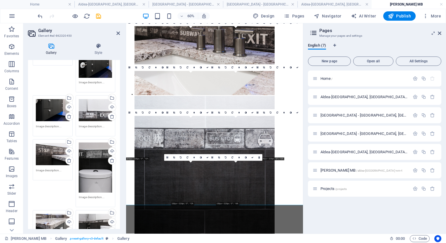
scroll to position [233, 0]
click at [99, 17] on icon "save" at bounding box center [98, 16] width 7 height 7
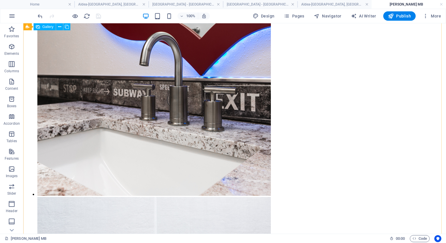
scroll to position [350, 0]
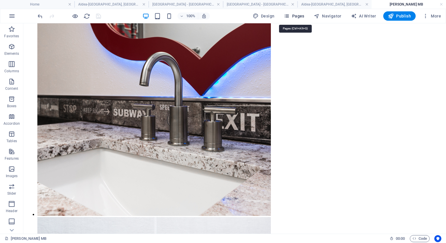
click at [304, 19] on span "Pages" at bounding box center [293, 16] width 20 height 6
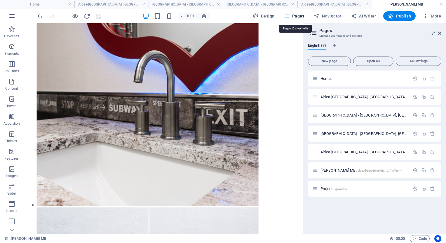
scroll to position [286, 0]
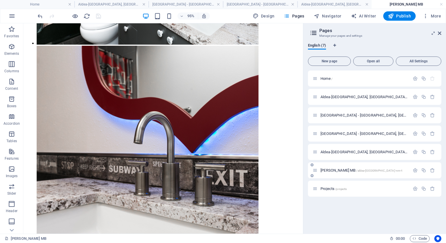
click at [337, 172] on span "[PERSON_NAME] MB /aldea-[GEOGRAPHIC_DATA]-nm-t" at bounding box center [361, 170] width 82 height 4
click at [415, 171] on icon "button" at bounding box center [414, 170] width 5 height 5
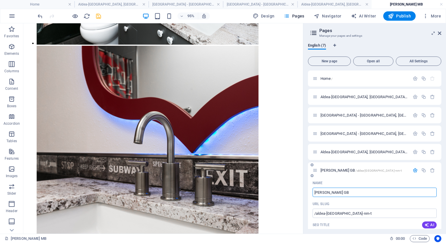
type input "[PERSON_NAME] GB"
click at [380, 170] on p "[PERSON_NAME] GB /aldea-[GEOGRAPHIC_DATA]-nm-t" at bounding box center [363, 171] width 87 height 4
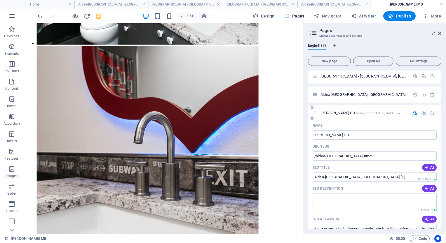
scroll to position [58, 0]
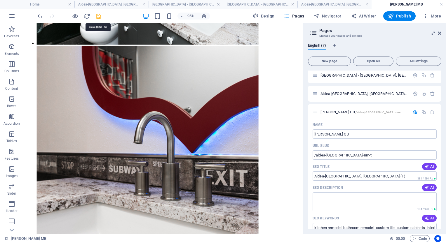
click at [96, 15] on icon "save" at bounding box center [98, 16] width 7 height 7
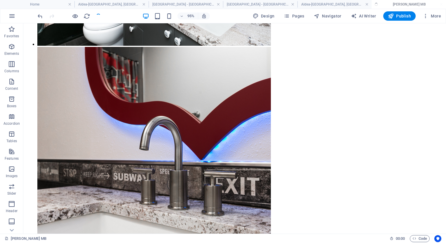
scroll to position [350, 0]
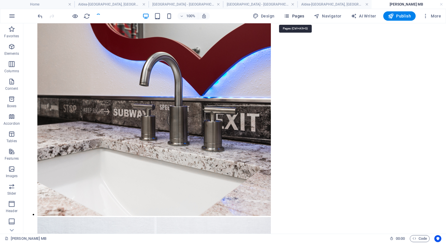
click at [295, 17] on span "Pages" at bounding box center [293, 16] width 20 height 6
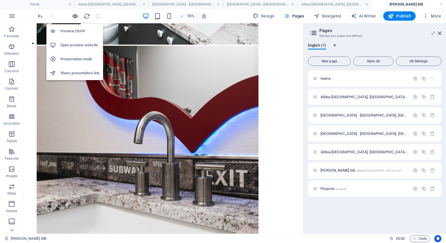
click at [74, 16] on icon "button" at bounding box center [75, 16] width 7 height 7
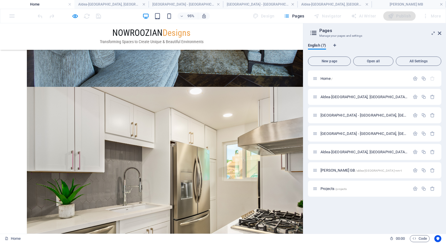
scroll to position [0, 0]
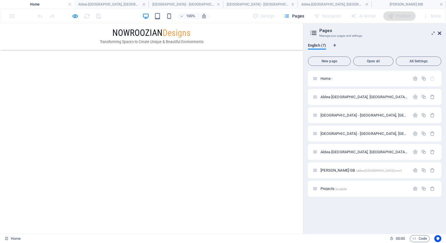
click at [439, 33] on icon at bounding box center [438, 33] width 3 height 5
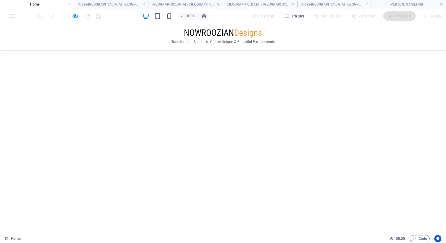
scroll to position [484, 0]
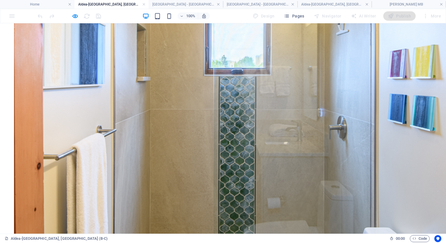
scroll to position [323, 0]
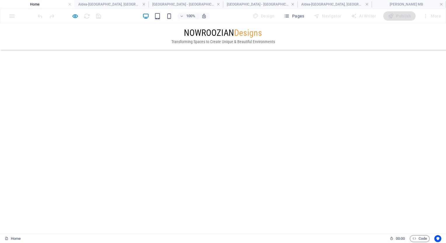
click at [75, 17] on icon "button" at bounding box center [75, 16] width 7 height 7
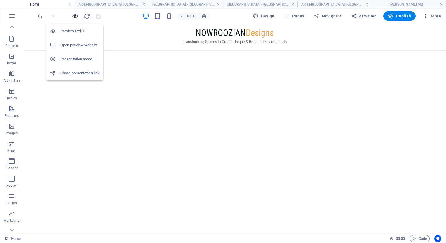
scroll to position [672, 0]
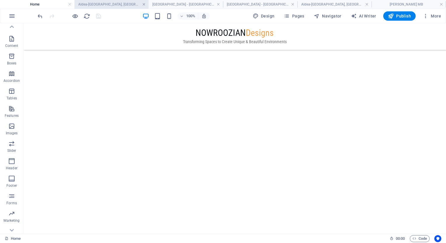
click at [145, 5] on link at bounding box center [143, 5] width 3 height 6
click at [150, 5] on link at bounding box center [150, 5] width 3 height 6
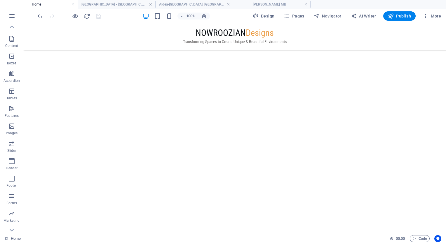
click at [150, 5] on link at bounding box center [150, 5] width 3 height 6
drag, startPoint x: 150, startPoint y: 5, endPoint x: 160, endPoint y: 8, distance: 10.1
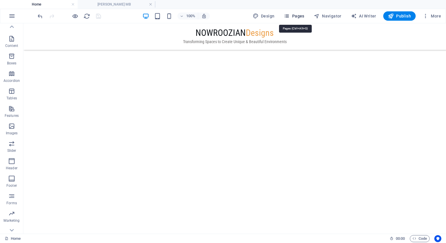
click at [297, 14] on span "Pages" at bounding box center [293, 16] width 20 height 6
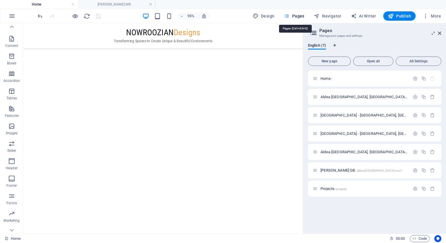
scroll to position [621, 0]
click at [151, 4] on link at bounding box center [150, 5] width 3 height 6
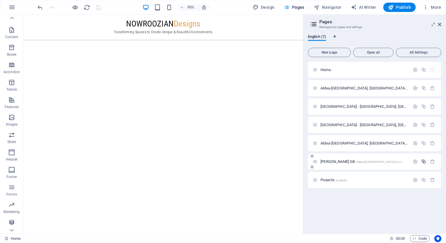
click at [423, 161] on icon "button" at bounding box center [423, 161] width 5 height 5
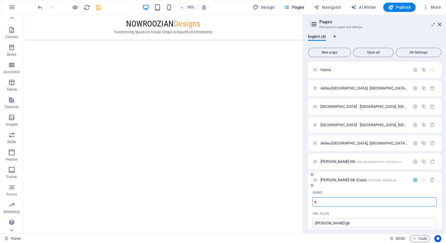
type input "K"
type input "[PERSON_NAME]"
click at [372, 190] on div "Name" at bounding box center [374, 192] width 124 height 9
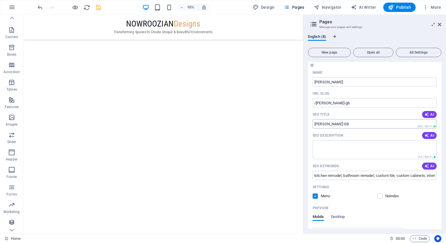
scroll to position [87, 0]
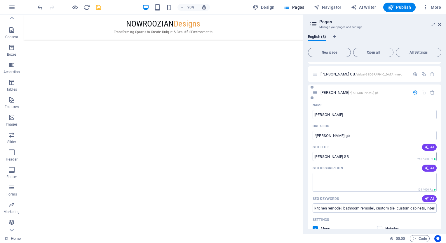
click at [350, 156] on input "[PERSON_NAME] GB" at bounding box center [374, 156] width 124 height 9
type input "Kid's Room"
click at [342, 127] on div "URL SLUG" at bounding box center [374, 126] width 124 height 9
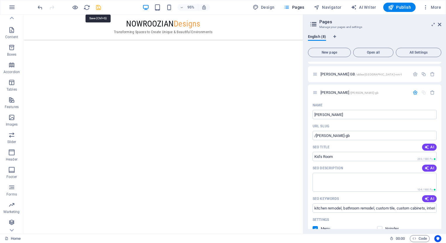
drag, startPoint x: 98, startPoint y: 8, endPoint x: 90, endPoint y: 3, distance: 8.6
click at [98, 8] on icon "save" at bounding box center [98, 7] width 7 height 7
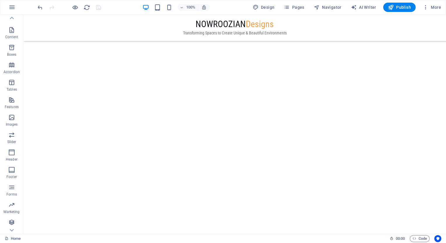
scroll to position [526, 0]
click at [296, 6] on span "Pages" at bounding box center [293, 7] width 20 height 6
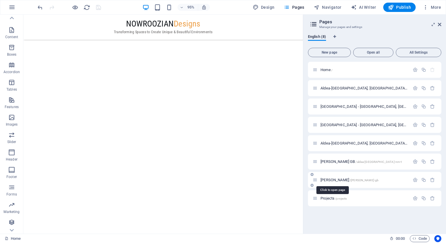
click at [349, 179] on span "/[PERSON_NAME]-gb" at bounding box center [363, 180] width 29 height 3
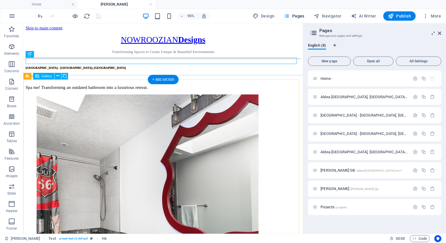
scroll to position [0, 0]
click at [64, 112] on li at bounding box center [153, 215] width 233 height 234
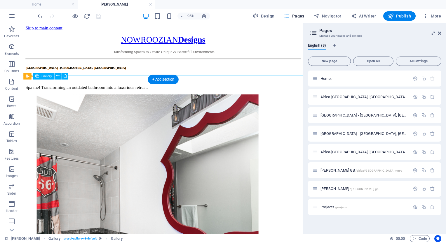
click at [64, 112] on li at bounding box center [153, 215] width 233 height 234
select select "4"
select select "px"
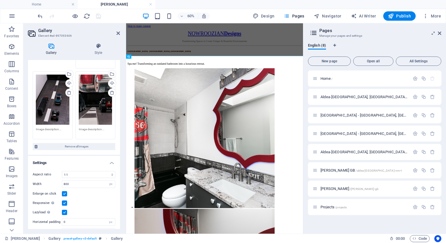
scroll to position [1002, 0]
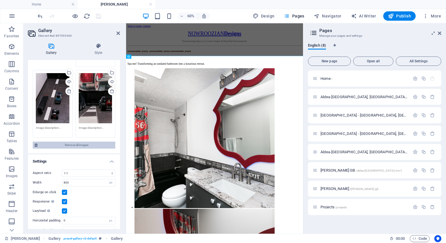
click at [66, 142] on span "Remove all images" at bounding box center [76, 145] width 74 height 7
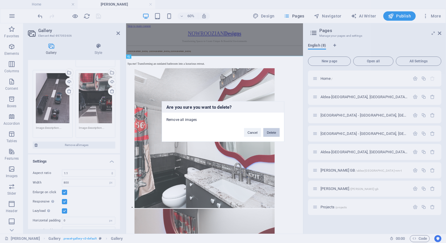
click at [266, 134] on button "Delete" at bounding box center [271, 132] width 16 height 9
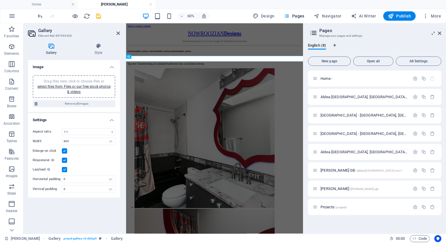
scroll to position [0, 0]
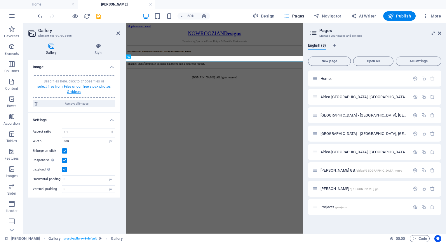
click at [73, 92] on link "select files from Files or our free stock photos & videos" at bounding box center [73, 89] width 73 height 9
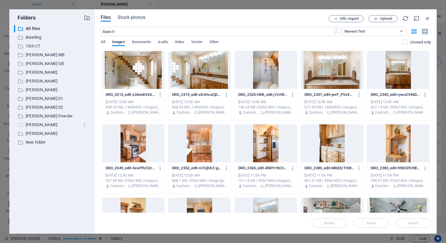
click at [35, 125] on p "[PERSON_NAME]" at bounding box center [53, 125] width 54 height 7
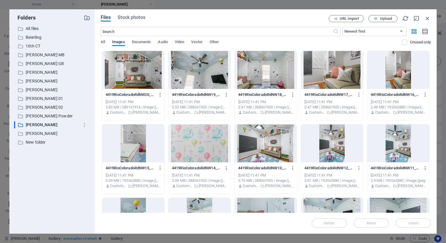
click at [154, 65] on div at bounding box center [133, 70] width 62 height 38
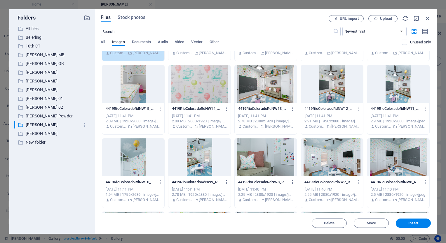
scroll to position [128, 0]
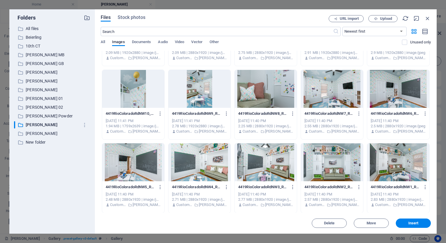
click at [397, 176] on div at bounding box center [398, 162] width 62 height 38
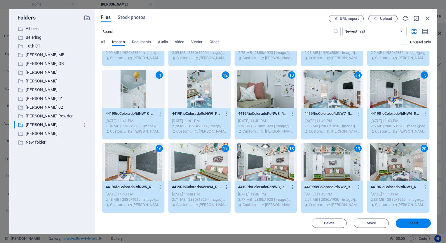
click at [413, 227] on button "Insert" at bounding box center [412, 223] width 35 height 9
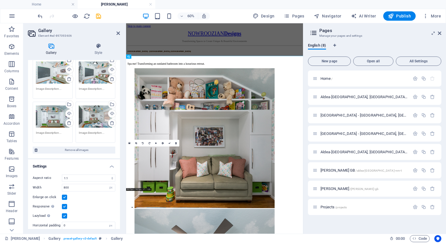
scroll to position [486, 0]
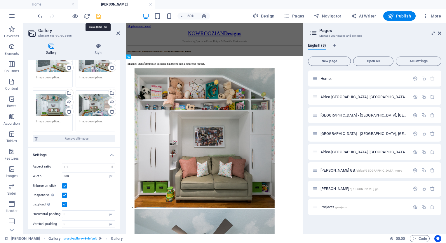
click at [98, 15] on icon "save" at bounding box center [98, 16] width 7 height 7
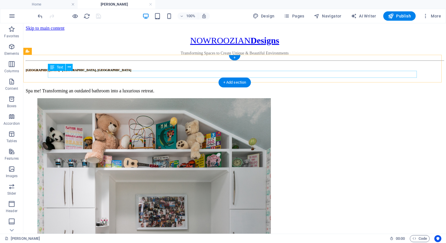
click at [206, 88] on div "Spa me! Transforming an outdated bathroom into a luxurious retreat." at bounding box center [235, 90] width 418 height 5
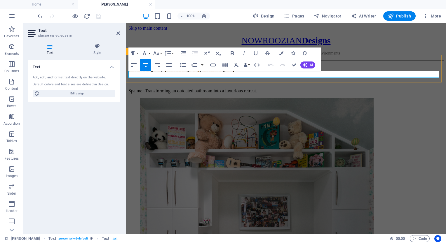
click at [200, 88] on p "Spa me! Transforming an outdated bathroom into a luxurious retreat." at bounding box center [285, 90] width 315 height 5
click at [313, 64] on span "AI" at bounding box center [310, 64] width 3 height 3
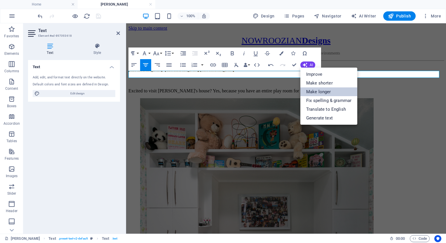
click at [307, 92] on link "Make longer" at bounding box center [328, 91] width 57 height 9
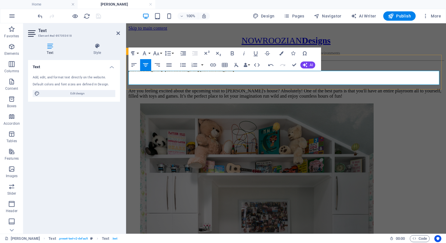
click at [299, 88] on p "Are you feeling excited about the upcoming visit to [PERSON_NAME]'s house? Abso…" at bounding box center [285, 93] width 315 height 10
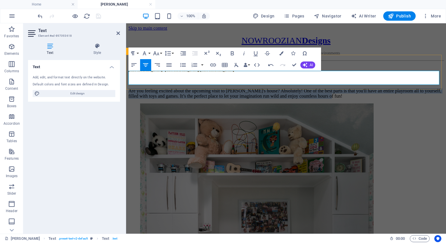
click at [299, 88] on p "Are you feeling excited about the upcoming visit to [PERSON_NAME]'s house? Abso…" at bounding box center [285, 93] width 315 height 10
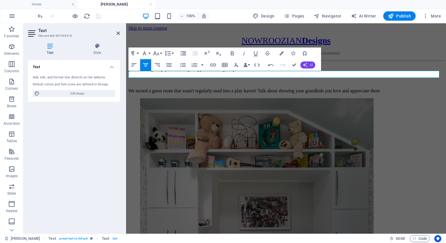
click at [308, 66] on button "AI" at bounding box center [307, 65] width 15 height 7
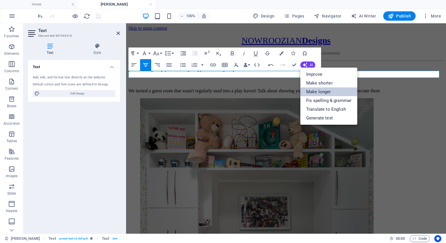
click at [311, 93] on link "Make longer" at bounding box center [328, 91] width 57 height 9
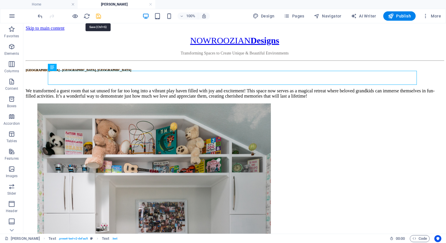
click at [97, 16] on icon "save" at bounding box center [98, 16] width 7 height 7
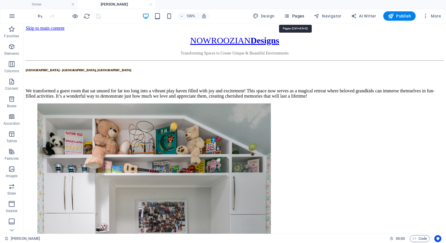
click at [294, 17] on span "Pages" at bounding box center [293, 16] width 20 height 6
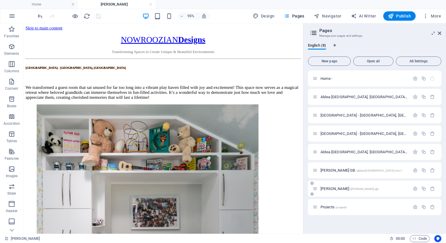
click at [349, 190] on span "/[PERSON_NAME]-gb" at bounding box center [363, 189] width 29 height 3
click at [323, 187] on span "[PERSON_NAME] /[PERSON_NAME]-gb" at bounding box center [349, 189] width 58 height 4
click at [415, 187] on icon "button" at bounding box center [414, 188] width 5 height 5
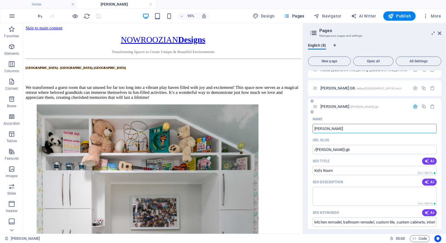
scroll to position [87, 0]
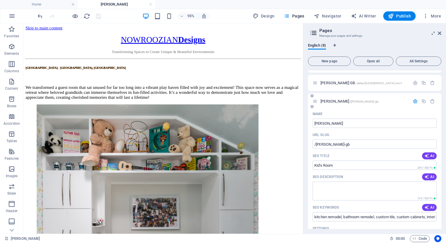
click at [357, 157] on div "SEO Title AI" at bounding box center [374, 155] width 124 height 9
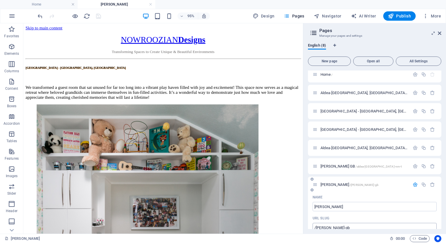
scroll to position [0, 0]
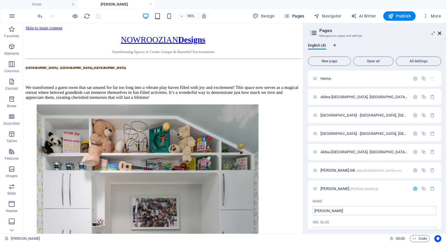
click at [439, 33] on icon at bounding box center [438, 33] width 3 height 5
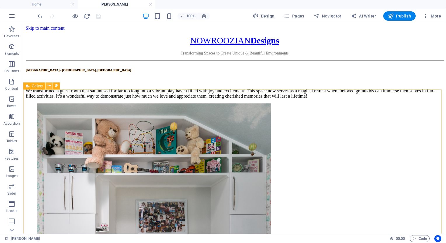
click at [47, 87] on button at bounding box center [48, 86] width 7 height 7
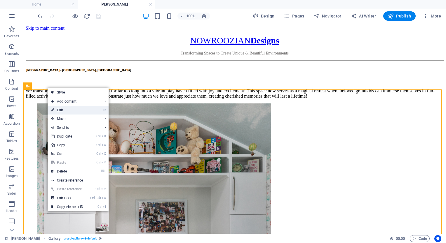
click at [64, 111] on link "⏎ Edit" at bounding box center [67, 110] width 39 height 9
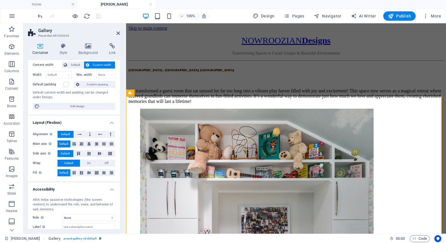
scroll to position [8, 0]
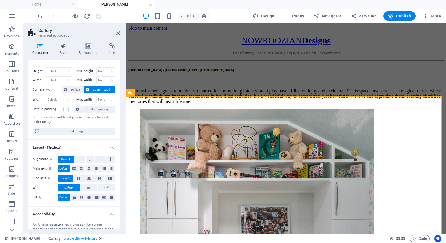
click at [63, 108] on label at bounding box center [65, 109] width 5 height 5
click at [0, 0] on input "Default padding" at bounding box center [0, 0] width 0 height 0
click at [88, 107] on span "Custom spacing" at bounding box center [97, 109] width 32 height 7
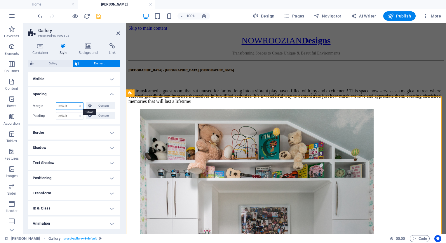
click at [70, 106] on select "Default auto px % rem vw vh Custom" at bounding box center [69, 106] width 27 height 7
select select "px"
click at [74, 103] on select "Default auto px % rem vw vh Custom" at bounding box center [69, 106] width 27 height 7
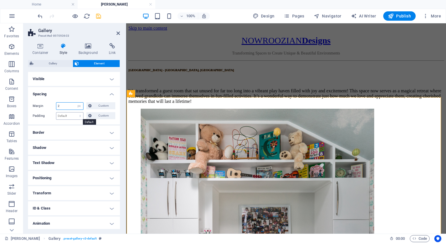
type input "2"
click at [72, 116] on select "Default px rem % vh vw Custom" at bounding box center [69, 116] width 27 height 7
select select "rem"
click at [74, 113] on select "Default px rem % vh vw Custom" at bounding box center [69, 116] width 27 height 7
type input "0"
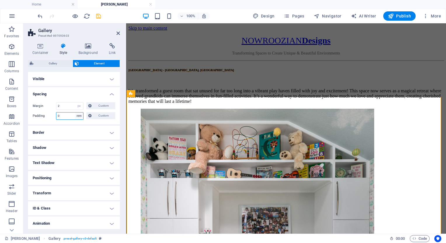
click at [77, 115] on select "Default px rem % vh vw Custom" at bounding box center [79, 116] width 8 height 7
select select "px"
click at [75, 113] on select "Default px rem % vh vw Custom" at bounding box center [79, 116] width 8 height 7
type input "2"
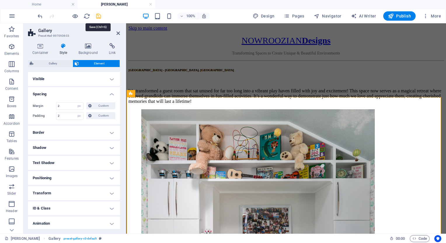
click at [99, 15] on icon "save" at bounding box center [98, 16] width 7 height 7
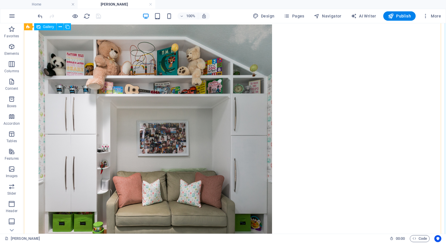
scroll to position [0, 0]
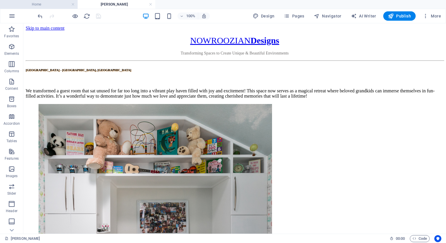
click at [47, 5] on h4 "Home" at bounding box center [39, 4] width 78 height 6
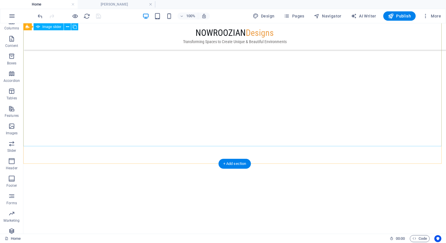
scroll to position [59, 0]
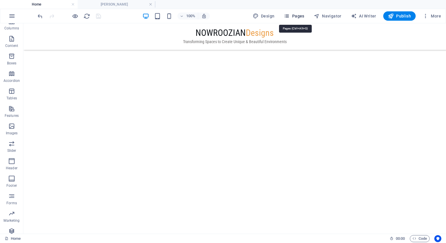
click at [301, 17] on span "Pages" at bounding box center [293, 16] width 20 height 6
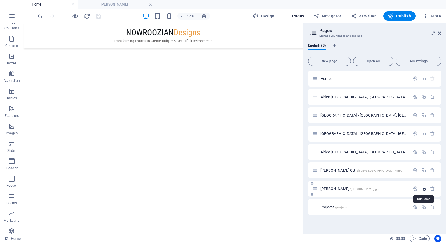
click at [421, 189] on icon "button" at bounding box center [423, 188] width 5 height 5
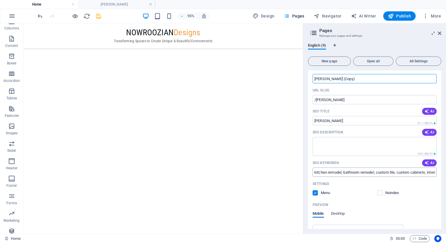
scroll to position [121, 0]
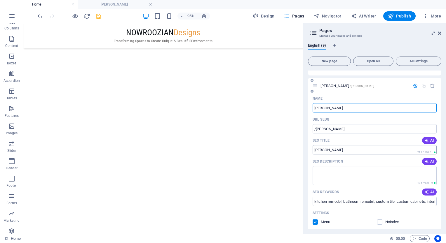
type input "[PERSON_NAME]"
click at [327, 151] on input "[PERSON_NAME]" at bounding box center [374, 149] width 124 height 9
type input "New construction"
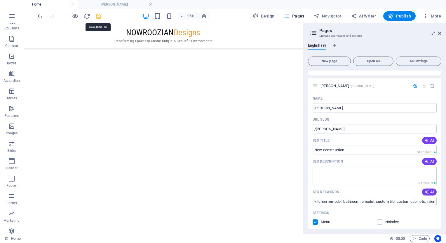
click at [97, 15] on icon "save" at bounding box center [98, 16] width 7 height 7
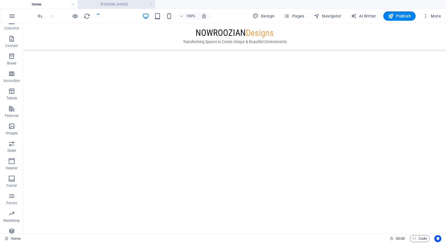
click at [115, 2] on h4 "[PERSON_NAME]" at bounding box center [117, 4] width 78 height 6
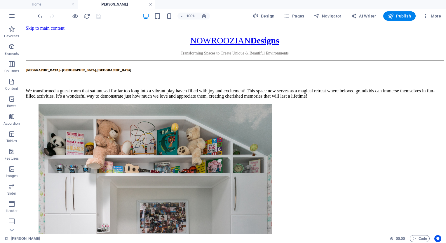
click at [151, 3] on link at bounding box center [150, 5] width 3 height 6
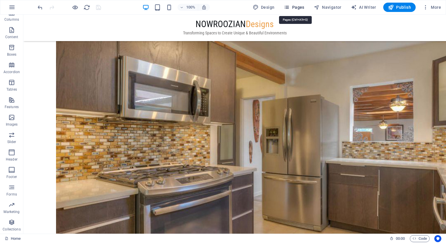
click at [295, 8] on span "Pages" at bounding box center [293, 7] width 20 height 6
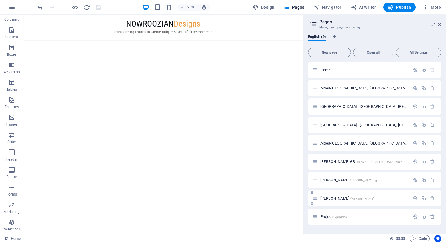
click at [327, 201] on div "[PERSON_NAME] /[PERSON_NAME]" at bounding box center [360, 198] width 97 height 7
click at [330, 199] on span "[PERSON_NAME] /[PERSON_NAME]" at bounding box center [347, 198] width 54 height 4
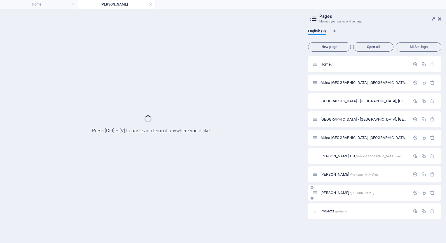
click at [330, 199] on div "[PERSON_NAME] /[PERSON_NAME]" at bounding box center [374, 193] width 133 height 16
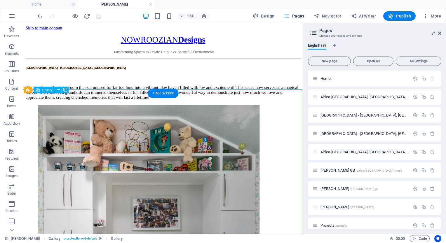
select select "4"
select select "px"
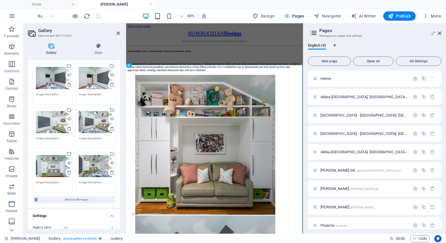
scroll to position [486, 0]
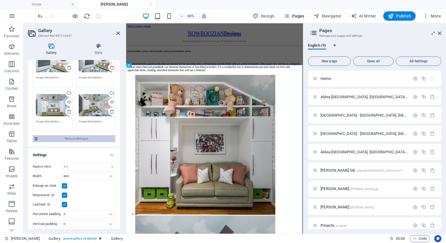
click at [83, 135] on span "Remove all images" at bounding box center [76, 138] width 74 height 7
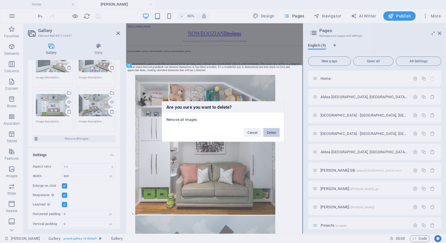
click at [266, 133] on button "Delete" at bounding box center [271, 132] width 16 height 9
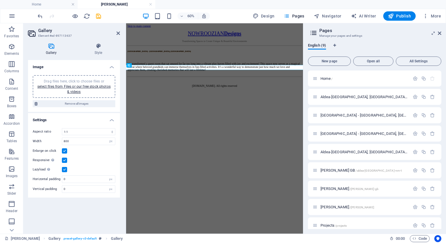
scroll to position [0, 0]
click at [77, 89] on div "Drag files here, click to choose files or select files from Files or our free s…" at bounding box center [74, 87] width 76 height 16
click at [71, 86] on link "select files from Files or our free stock photos & videos" at bounding box center [73, 89] width 73 height 9
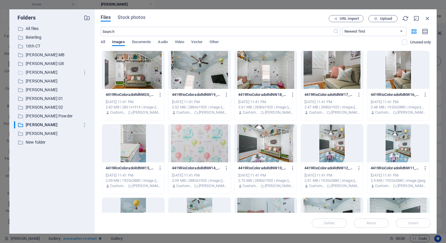
click at [34, 72] on p "[PERSON_NAME]" at bounding box center [53, 72] width 54 height 7
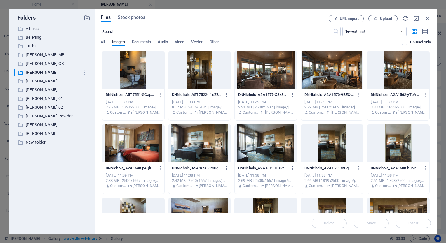
click at [142, 69] on div at bounding box center [133, 70] width 62 height 38
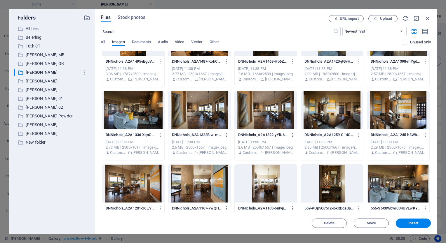
scroll to position [202, 0]
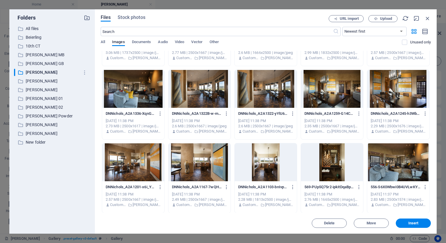
click at [412, 167] on div at bounding box center [398, 162] width 62 height 38
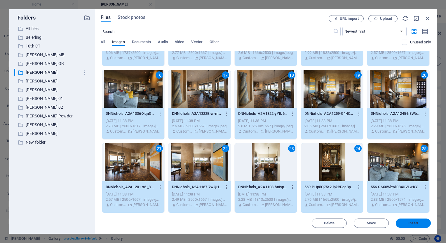
click at [405, 221] on button "Insert" at bounding box center [412, 223] width 35 height 9
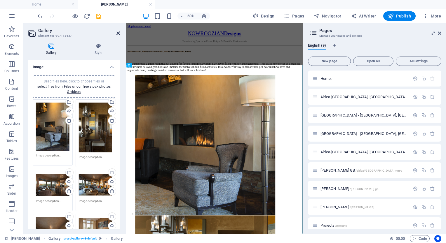
click at [120, 33] on icon at bounding box center [117, 33] width 3 height 5
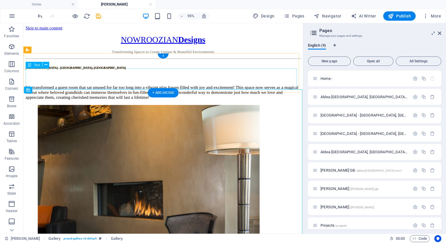
click at [160, 88] on div "We transformed a guest room that sat unused for far too long into a vibrant pla…" at bounding box center [170, 96] width 289 height 16
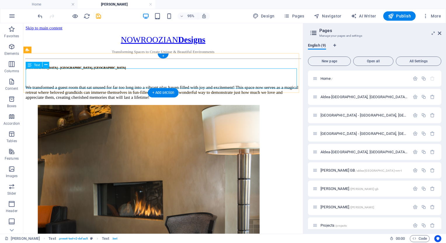
click at [52, 88] on div "We transformed a guest room that sat unused for far too long into a vibrant pla…" at bounding box center [170, 96] width 289 height 16
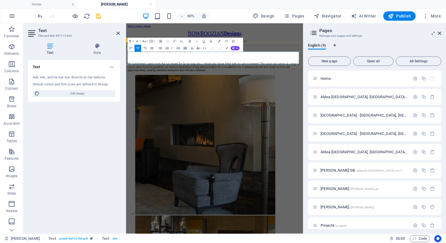
click at [199, 88] on p "We transformed a guest room that sat unused for far too long into a vibrant pla…" at bounding box center [273, 96] width 290 height 16
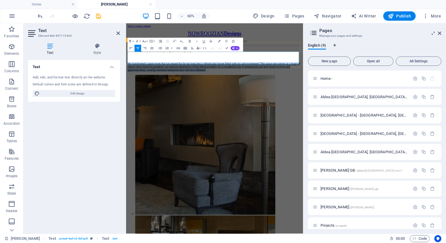
click at [199, 88] on p "We transformed a guest room that sat unused for far too long into a vibrant pla…" at bounding box center [273, 96] width 290 height 16
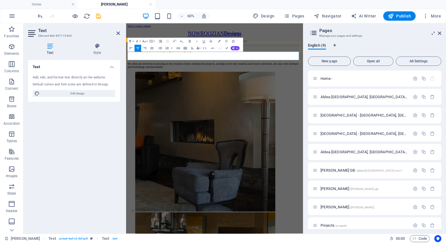
drag, startPoint x: 283, startPoint y: 80, endPoint x: 281, endPoint y: 76, distance: 4.8
click at [282, 88] on p "We often are involved in assisting in the creation of new construction projects…" at bounding box center [273, 93] width 290 height 10
click at [233, 47] on icon "button" at bounding box center [233, 48] width 3 height 3
click at [211, 66] on link "Make longer" at bounding box center [206, 64] width 34 height 5
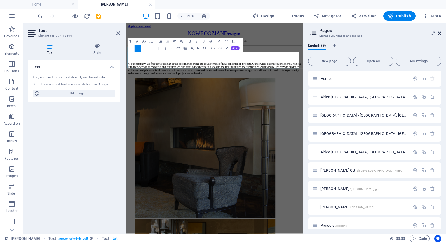
click at [438, 34] on icon at bounding box center [438, 33] width 3 height 5
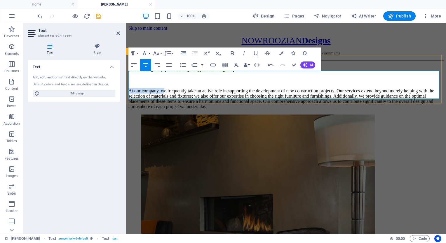
drag, startPoint x: 169, startPoint y: 73, endPoint x: 132, endPoint y: 72, distance: 37.3
click at [132, 88] on p "At our company, we frequently take an active role in supporting the development…" at bounding box center [285, 98] width 315 height 21
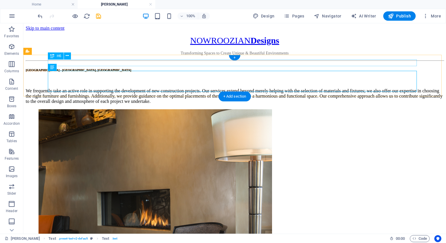
click at [220, 68] on div "[GEOGRAPHIC_DATA] - [GEOGRAPHIC_DATA], [GEOGRAPHIC_DATA]" at bounding box center [235, 69] width 418 height 3
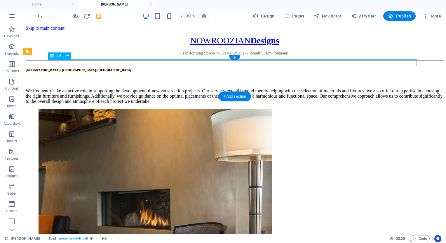
click at [220, 68] on div "[GEOGRAPHIC_DATA] - [GEOGRAPHIC_DATA], [GEOGRAPHIC_DATA]" at bounding box center [235, 69] width 418 height 3
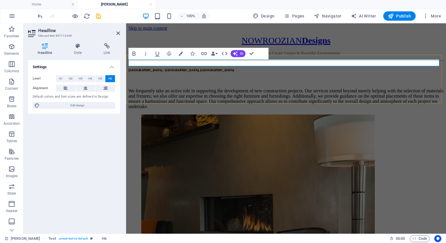
click at [220, 68] on h6 "[GEOGRAPHIC_DATA] - [GEOGRAPHIC_DATA], [GEOGRAPHIC_DATA]" at bounding box center [285, 69] width 315 height 3
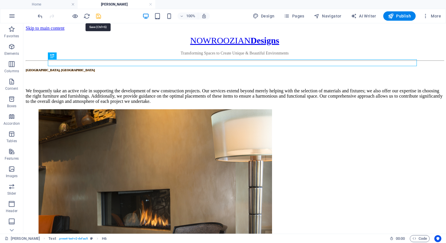
click at [97, 17] on icon "save" at bounding box center [98, 16] width 7 height 7
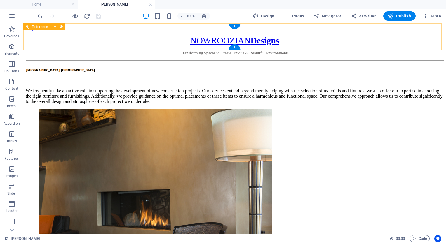
click at [220, 36] on div "NOWROOZIAN Designs Transforming Spaces to Create Unique & Beautiful Environments" at bounding box center [235, 46] width 418 height 20
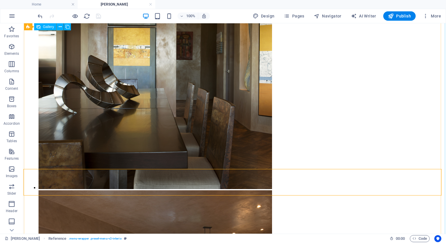
scroll to position [386, 0]
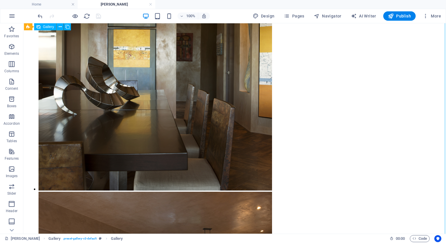
select select "4"
select select "px"
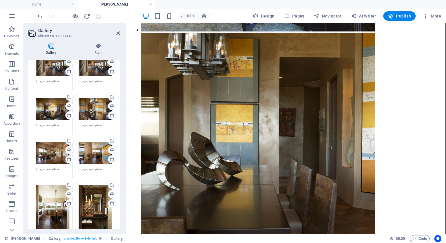
scroll to position [467, 0]
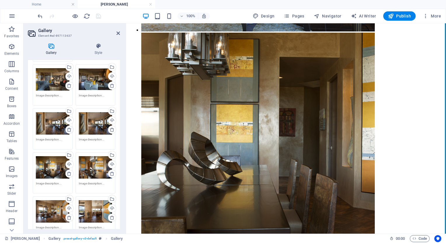
click at [69, 127] on icon at bounding box center [69, 129] width 5 height 5
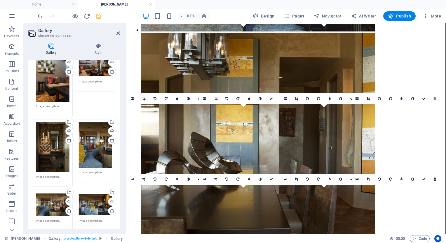
scroll to position [350, 0]
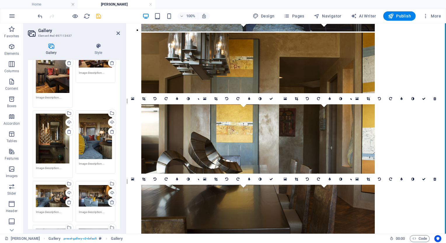
click at [110, 200] on icon at bounding box center [112, 202] width 5 height 5
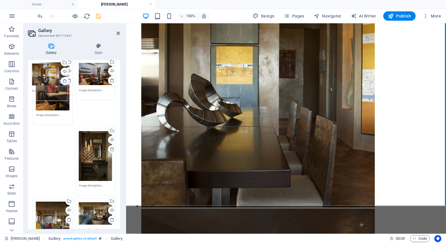
scroll to position [321, 0]
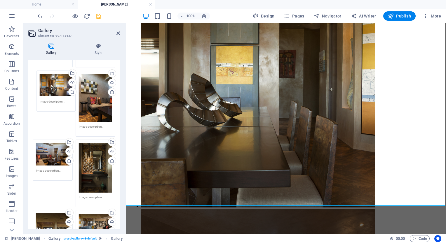
drag, startPoint x: 97, startPoint y: 143, endPoint x: 58, endPoint y: 83, distance: 71.5
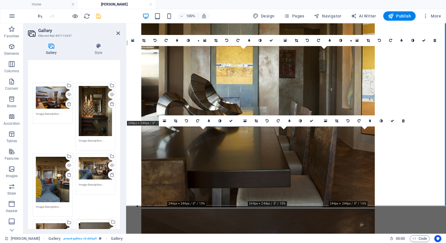
scroll to position [437, 0]
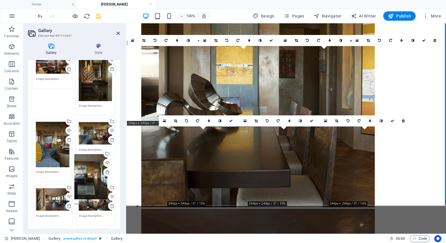
drag, startPoint x: 53, startPoint y: 102, endPoint x: 92, endPoint y: 163, distance: 72.1
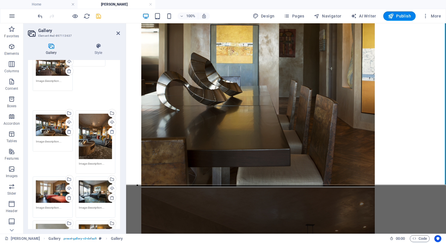
scroll to position [91, 0]
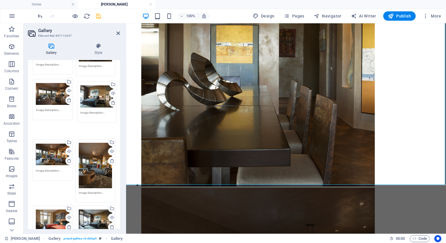
drag, startPoint x: 49, startPoint y: 170, endPoint x: 87, endPoint y: 103, distance: 77.1
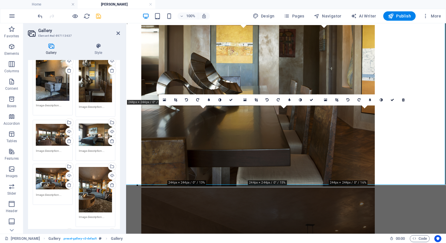
scroll to position [3, 0]
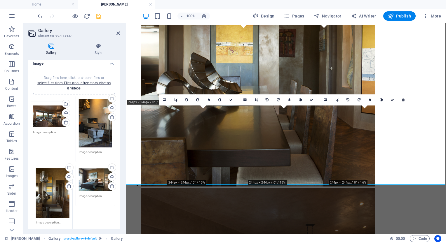
drag, startPoint x: 47, startPoint y: 179, endPoint x: 45, endPoint y: 114, distance: 64.8
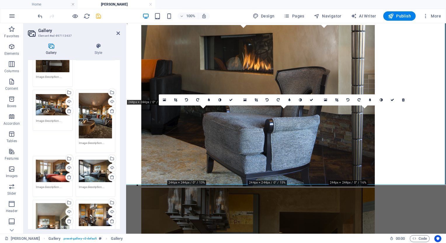
scroll to position [208, 0]
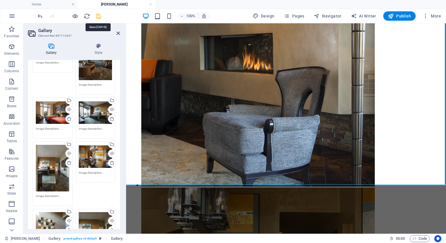
click at [97, 16] on icon "save" at bounding box center [98, 16] width 7 height 7
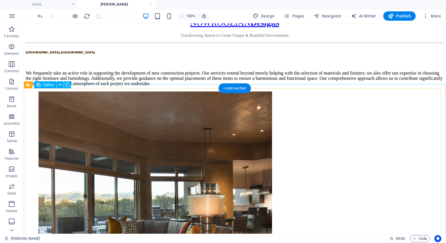
scroll to position [0, 0]
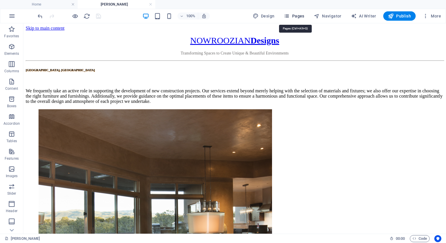
click at [289, 13] on icon "button" at bounding box center [286, 16] width 6 height 6
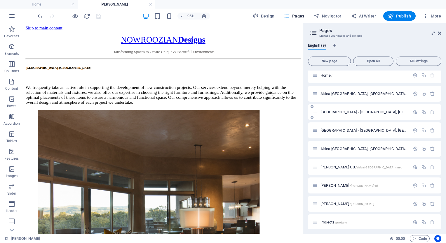
scroll to position [6, 0]
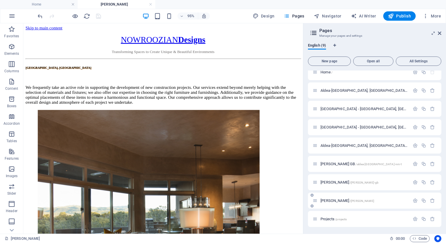
click at [347, 204] on div "[PERSON_NAME] /[PERSON_NAME]" at bounding box center [374, 201] width 133 height 16
click at [421, 199] on icon "button" at bounding box center [423, 200] width 5 height 5
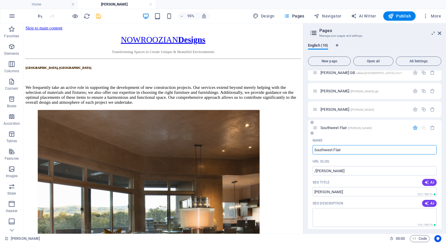
type input "Southwest Flair"
click at [371, 136] on div "Southwest Flair /[PERSON_NAME] Name Southwest Flair ​ URL SLUG /[PERSON_NAME] ​…" at bounding box center [374, 236] width 133 height 233
click at [98, 16] on icon "save" at bounding box center [98, 16] width 7 height 7
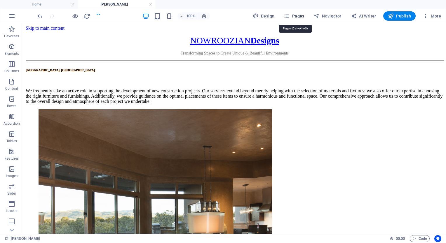
click at [301, 17] on span "Pages" at bounding box center [293, 16] width 20 height 6
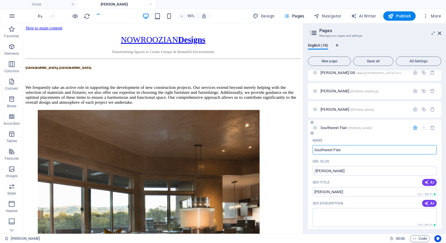
click at [367, 136] on div "Name" at bounding box center [374, 140] width 124 height 9
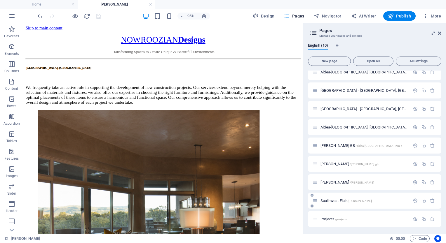
click at [333, 199] on span "Southwest Flair /[PERSON_NAME]" at bounding box center [345, 201] width 51 height 4
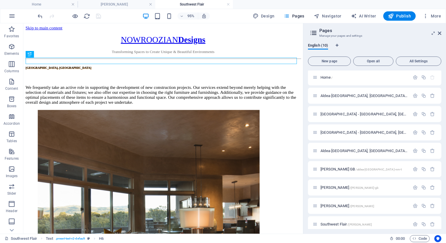
scroll to position [0, 0]
click at [167, 68] on div "[GEOGRAPHIC_DATA], [GEOGRAPHIC_DATA]" at bounding box center [170, 69] width 289 height 3
click at [75, 127] on li at bounding box center [154, 232] width 233 height 234
drag, startPoint x: 96, startPoint y: 146, endPoint x: 75, endPoint y: 128, distance: 27.9
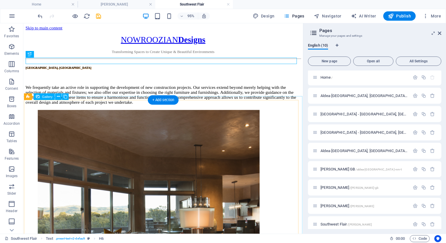
click at [75, 128] on li at bounding box center [154, 232] width 233 height 234
select select "4"
select select "px"
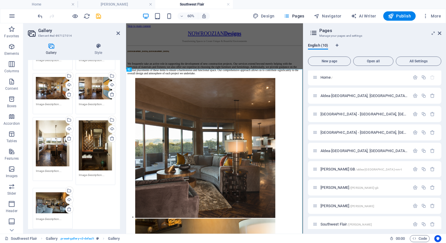
scroll to position [687, 0]
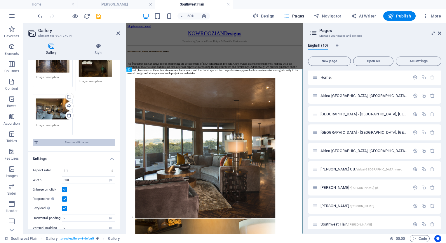
click at [71, 139] on span "Remove all images" at bounding box center [76, 142] width 74 height 7
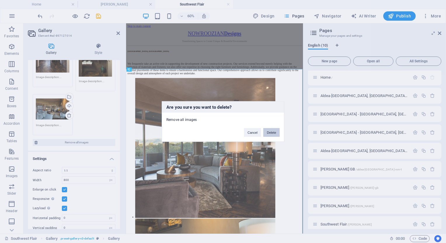
click at [272, 130] on button "Delete" at bounding box center [271, 132] width 16 height 9
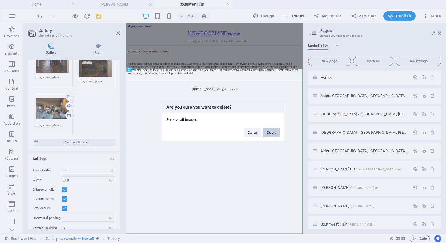
scroll to position [0, 0]
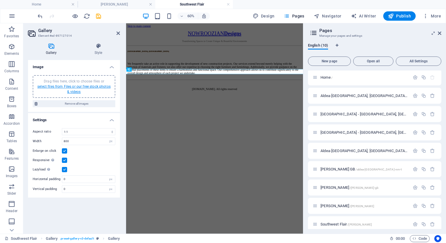
click at [71, 86] on link "select files from Files or our free stock photos & videos" at bounding box center [73, 89] width 73 height 9
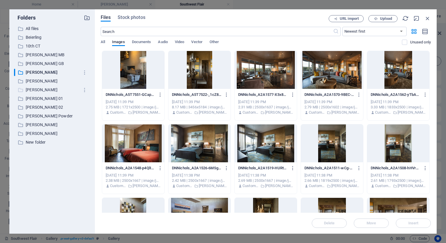
click at [34, 92] on p "[PERSON_NAME]" at bounding box center [53, 90] width 54 height 7
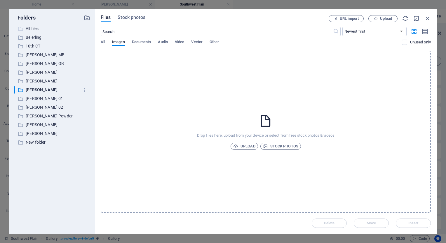
click at [31, 29] on p "All files" at bounding box center [53, 28] width 54 height 7
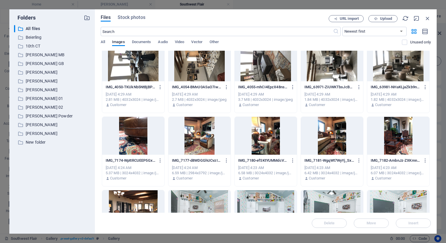
scroll to position [1416, 0]
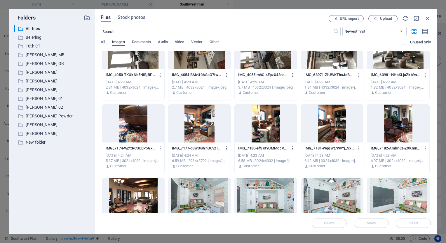
click at [142, 128] on div at bounding box center [133, 124] width 62 height 38
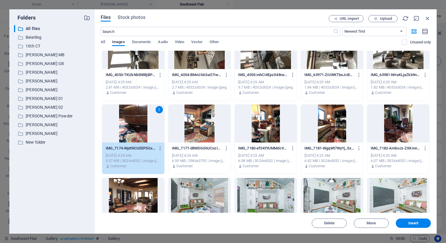
click at [152, 194] on div at bounding box center [133, 197] width 62 height 38
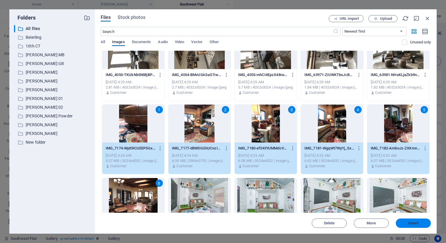
click at [420, 225] on span "Insert" at bounding box center [413, 223] width 30 height 3
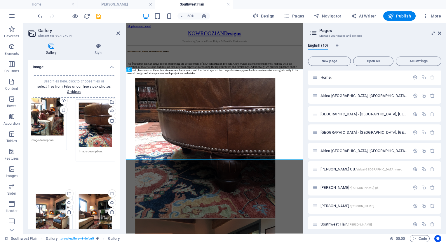
drag, startPoint x: 50, startPoint y: 192, endPoint x: 45, endPoint y: 117, distance: 74.8
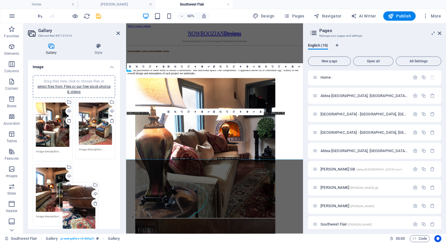
drag, startPoint x: 92, startPoint y: 127, endPoint x: 77, endPoint y: 209, distance: 82.9
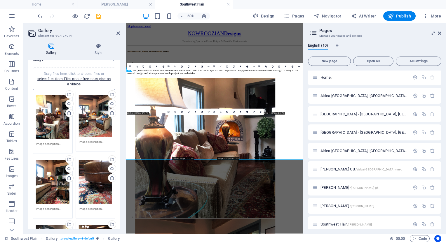
scroll to position [0, 0]
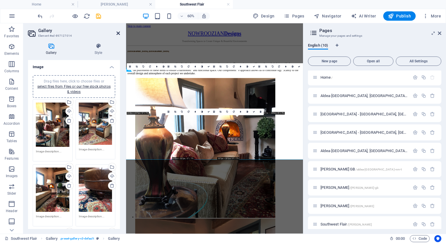
click at [118, 34] on icon at bounding box center [117, 33] width 3 height 5
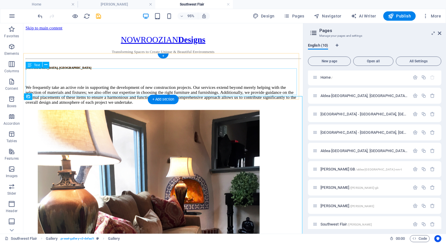
click at [211, 88] on div "We frequently take an active role in supporting the development of new construc…" at bounding box center [170, 98] width 289 height 21
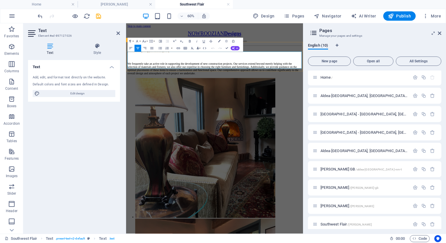
click at [278, 88] on p "We frequently take an active role in supporting the development of new construc…" at bounding box center [273, 98] width 290 height 21
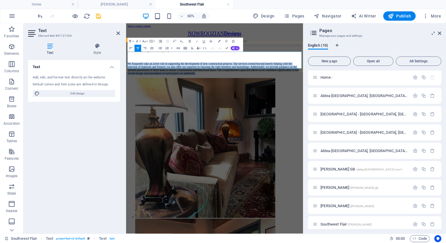
click at [278, 88] on p "We frequently take an active role in supporting the development of new construc…" at bounding box center [273, 98] width 290 height 21
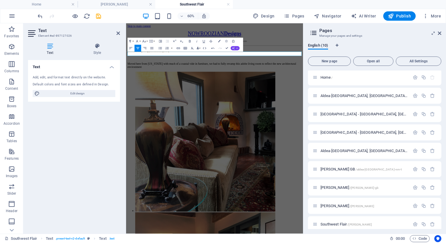
click at [232, 47] on icon "button" at bounding box center [233, 48] width 3 height 3
click at [206, 64] on link "Make longer" at bounding box center [206, 64] width 34 height 5
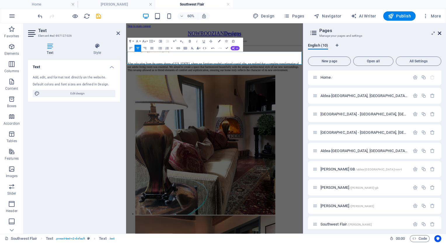
click at [440, 34] on icon at bounding box center [438, 33] width 3 height 5
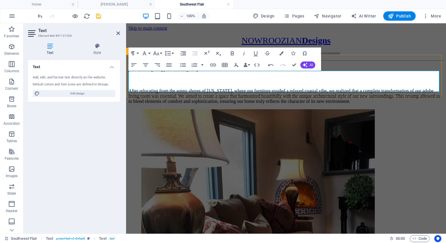
click at [236, 88] on p "After relocating from the sunny shores of [US_STATE], where our furniture exude…" at bounding box center [285, 96] width 315 height 16
drag, startPoint x: 334, startPoint y: 74, endPoint x: 305, endPoint y: 73, distance: 28.9
click at [305, 88] on p "After relocating from the sunny shores of [US_STATE], where furniture exuded a …" at bounding box center [285, 96] width 315 height 16
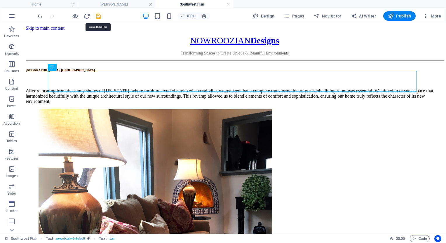
click at [99, 15] on icon "save" at bounding box center [98, 16] width 7 height 7
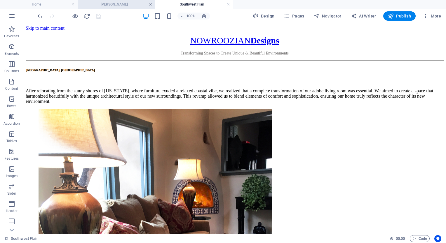
click at [151, 5] on link at bounding box center [150, 5] width 3 height 6
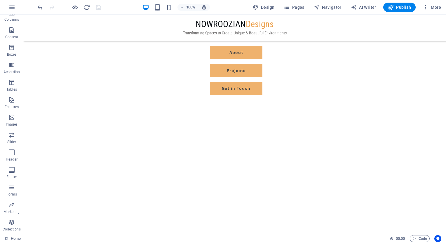
scroll to position [59, 0]
